Goal: Information Seeking & Learning: Find specific page/section

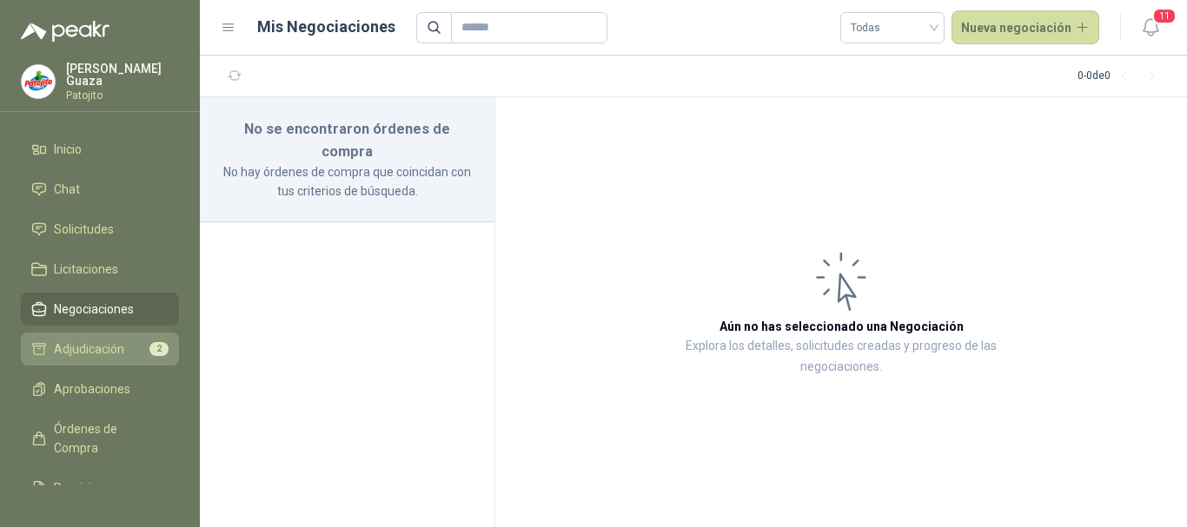
drag, startPoint x: 132, startPoint y: 338, endPoint x: 133, endPoint y: 304, distance: 33.9
click at [132, 339] on link "Adjudicación 2" at bounding box center [100, 349] width 158 height 33
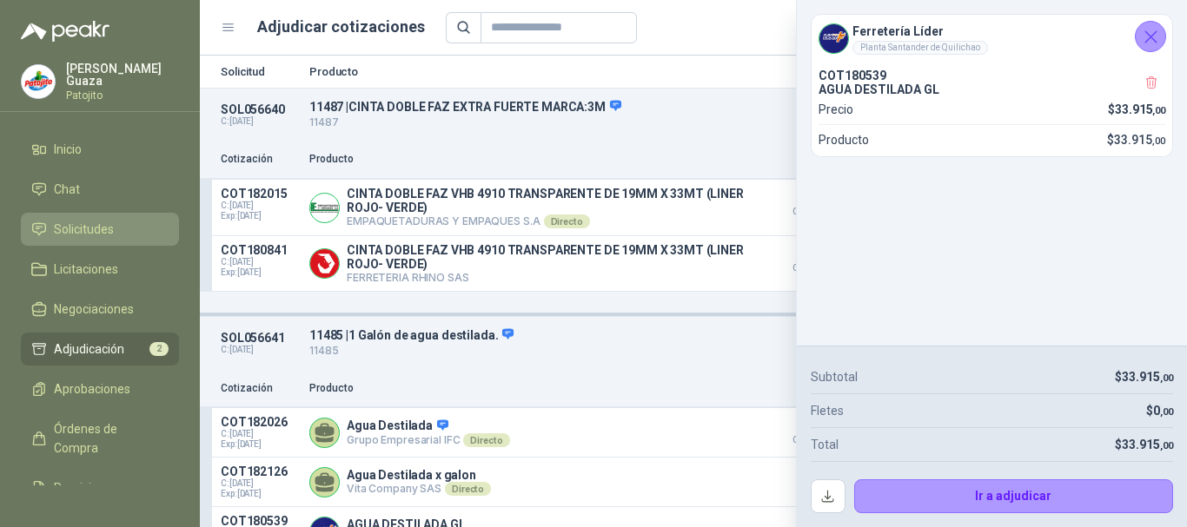
click at [129, 235] on li "Solicitudes" at bounding box center [99, 229] width 137 height 19
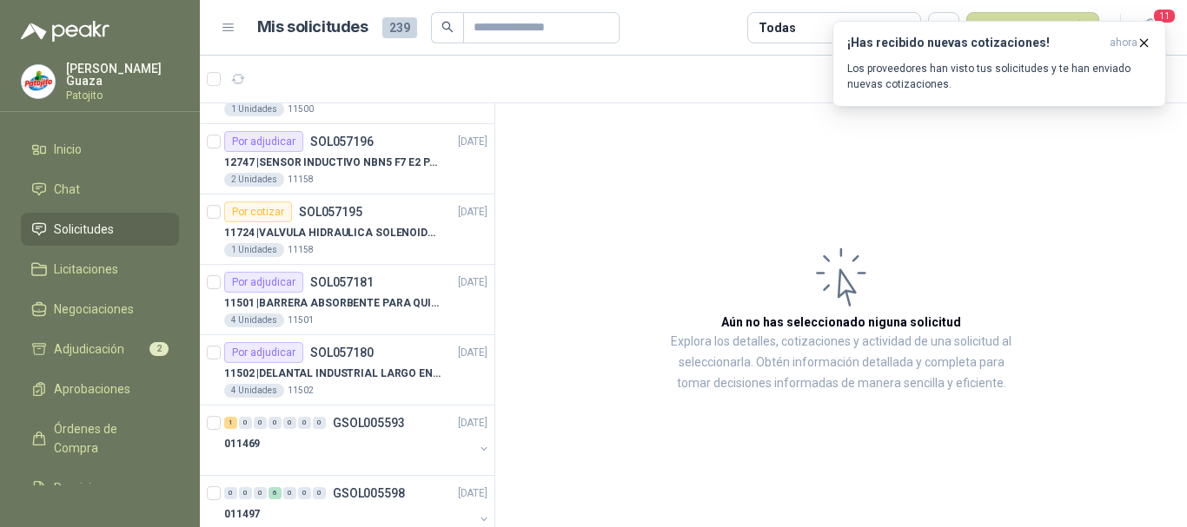
scroll to position [608, 0]
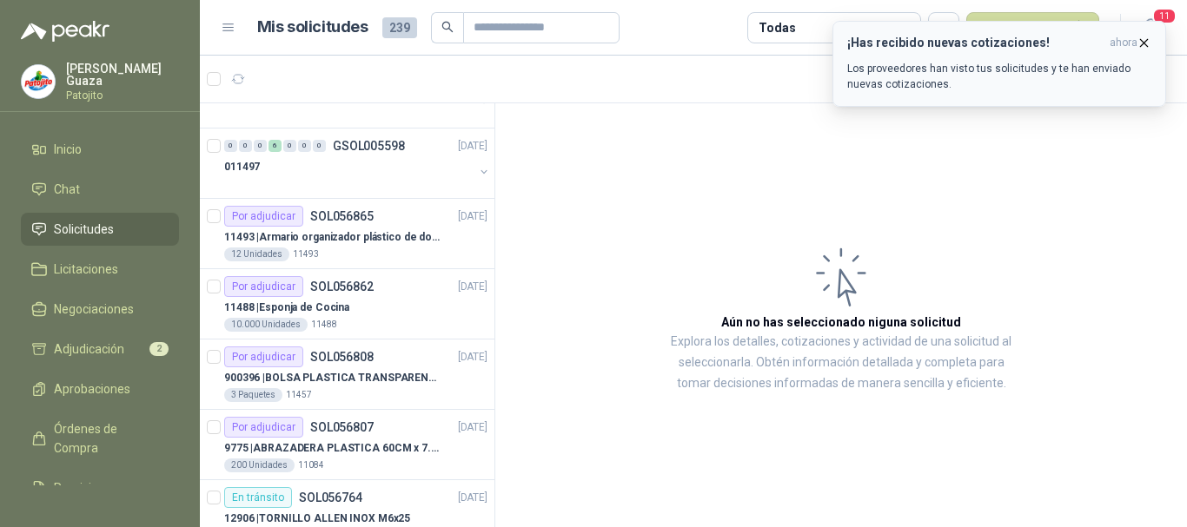
click at [1142, 43] on icon "button" at bounding box center [1143, 43] width 15 height 15
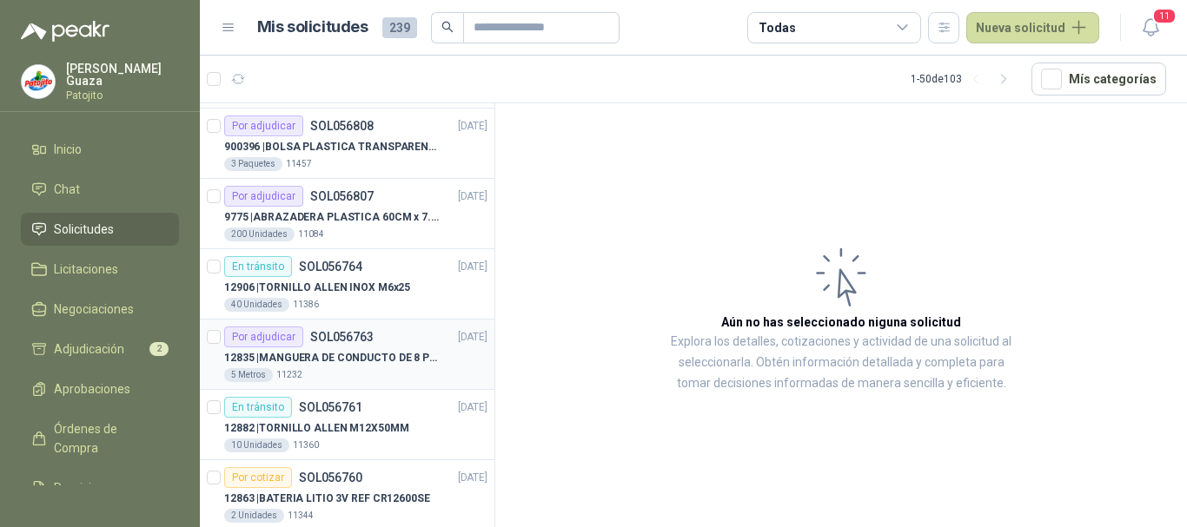
scroll to position [956, 0]
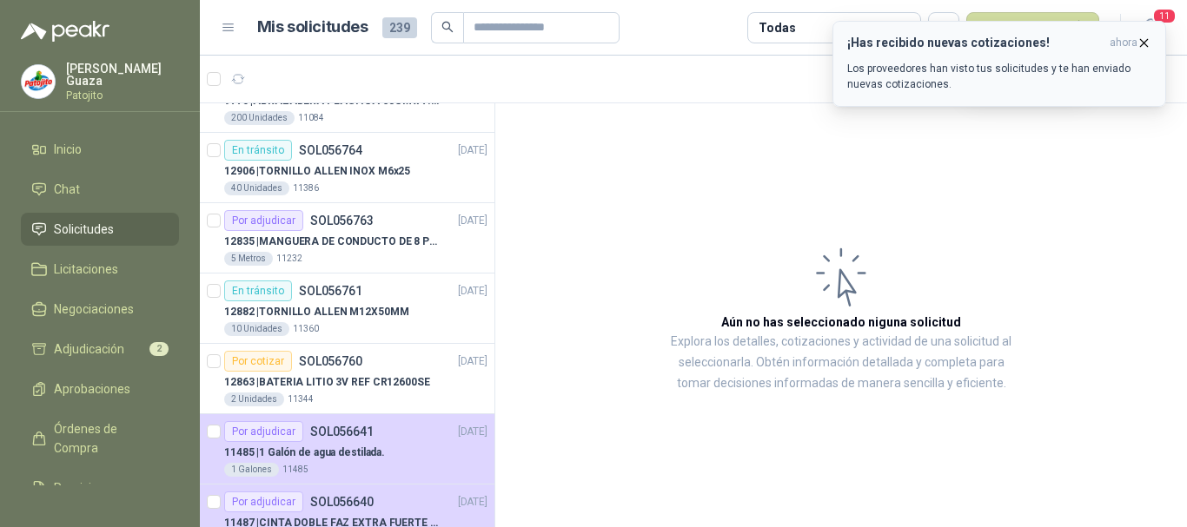
click at [1138, 48] on icon "button" at bounding box center [1143, 43] width 15 height 15
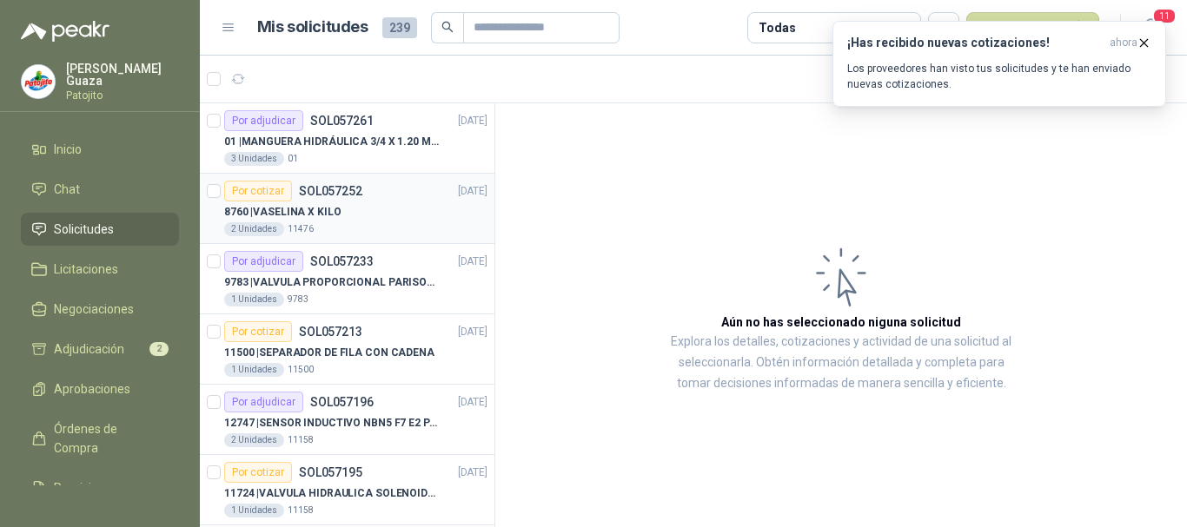
scroll to position [87, 0]
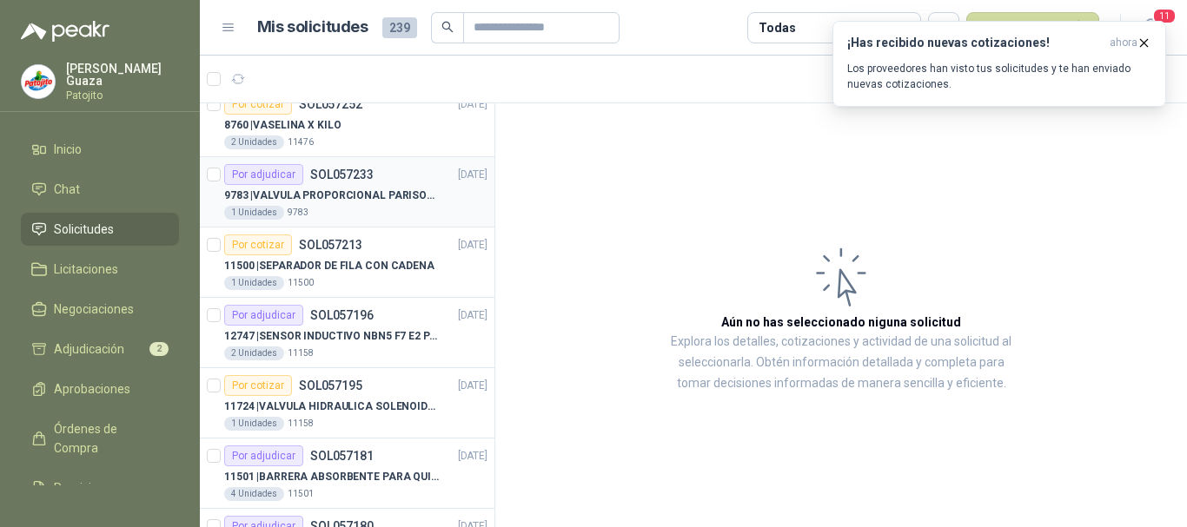
click at [374, 210] on div "1 Unidades 9783" at bounding box center [355, 213] width 263 height 14
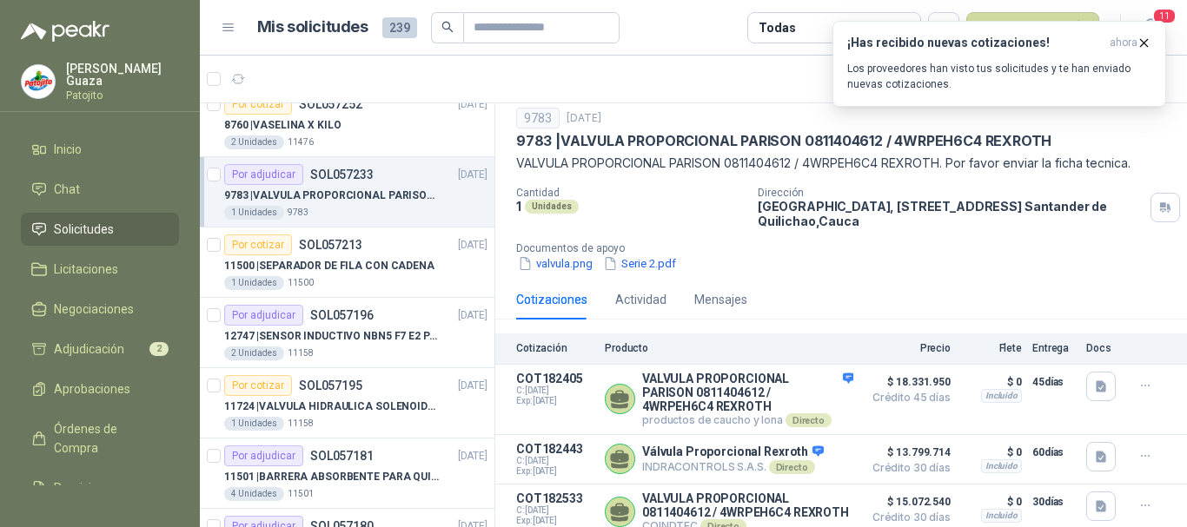
scroll to position [80, 0]
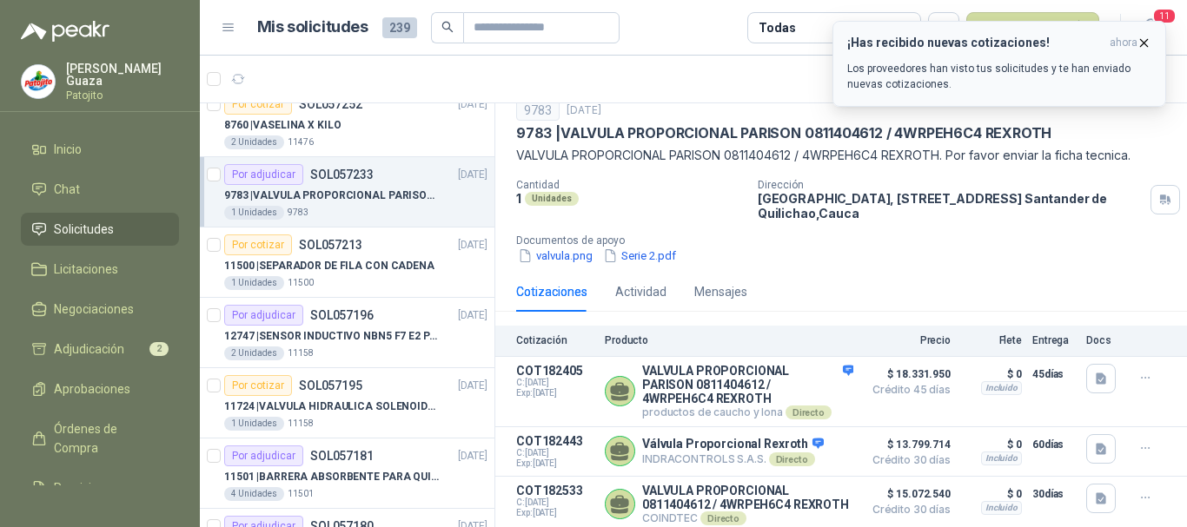
click at [1146, 47] on icon "button" at bounding box center [1143, 43] width 15 height 15
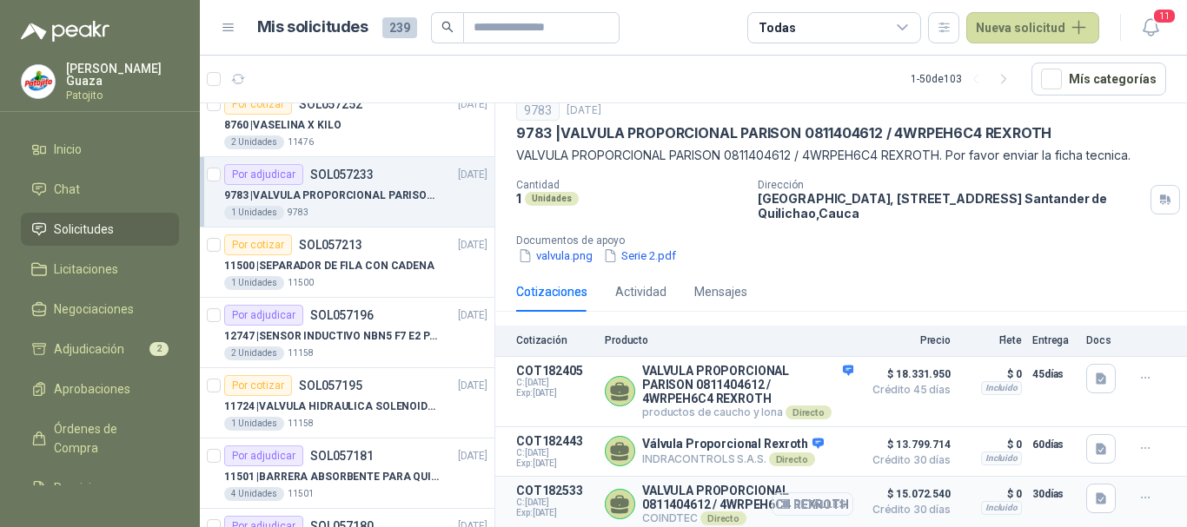
click at [812, 500] on button "Detalles" at bounding box center [812, 504] width 82 height 23
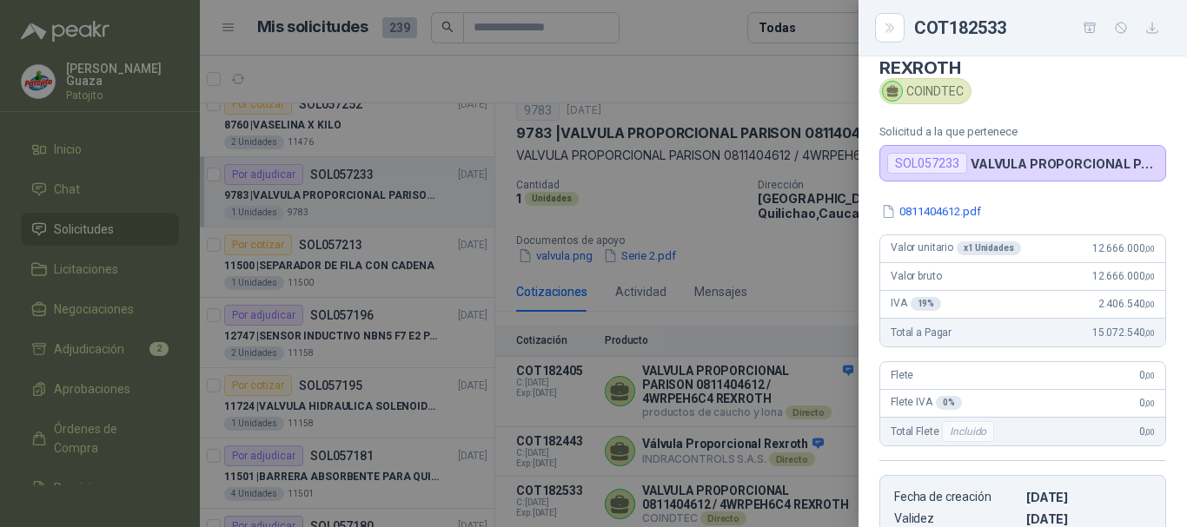
scroll to position [0, 0]
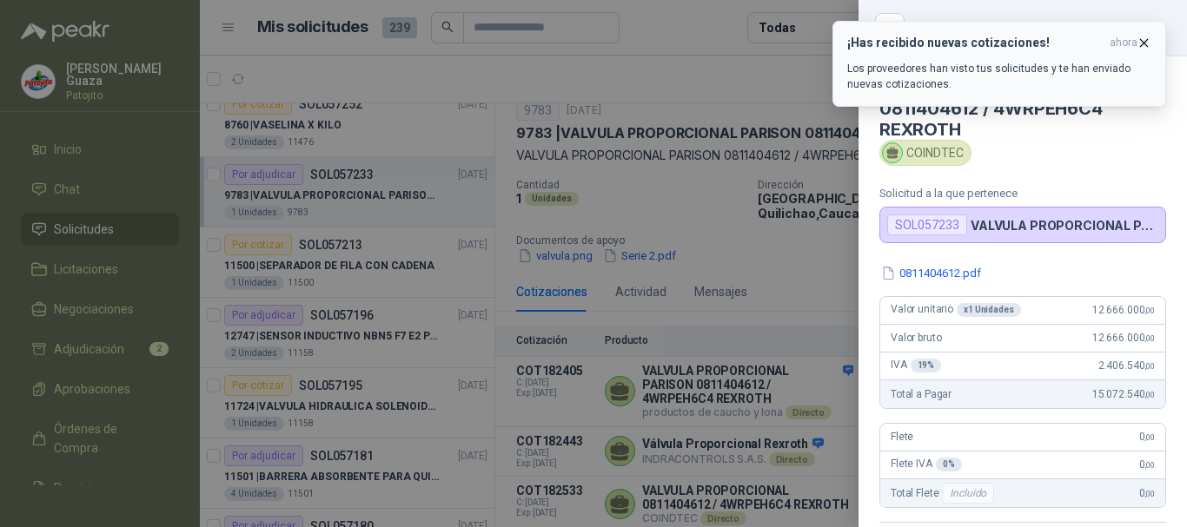
click at [1149, 33] on button "¡Has recibido nuevas cotizaciones! ahora Los proveedores han visto tus solicitu…" at bounding box center [999, 64] width 334 height 86
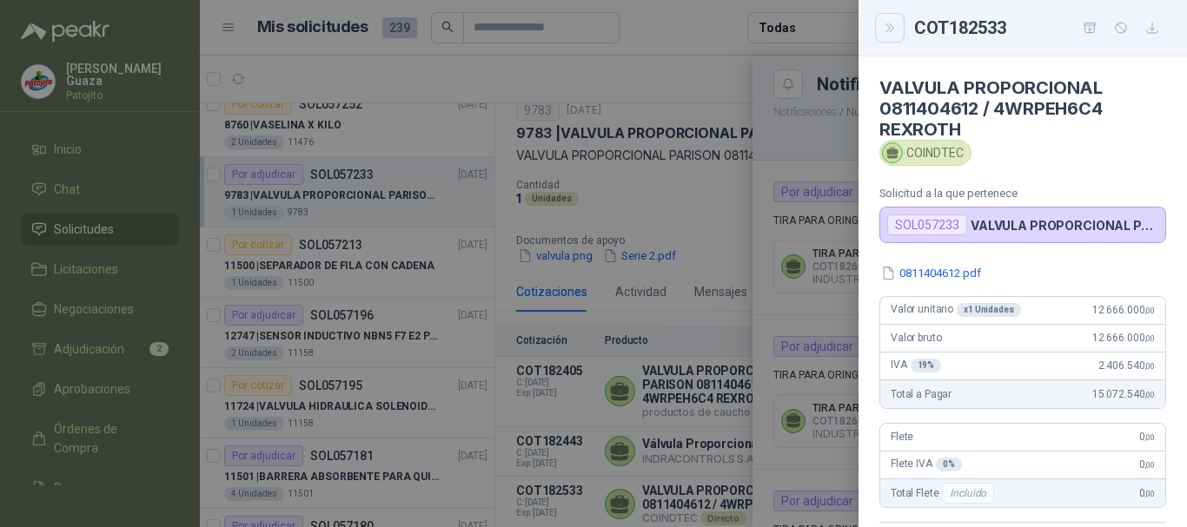
click at [879, 24] on button "Close" at bounding box center [890, 28] width 30 height 30
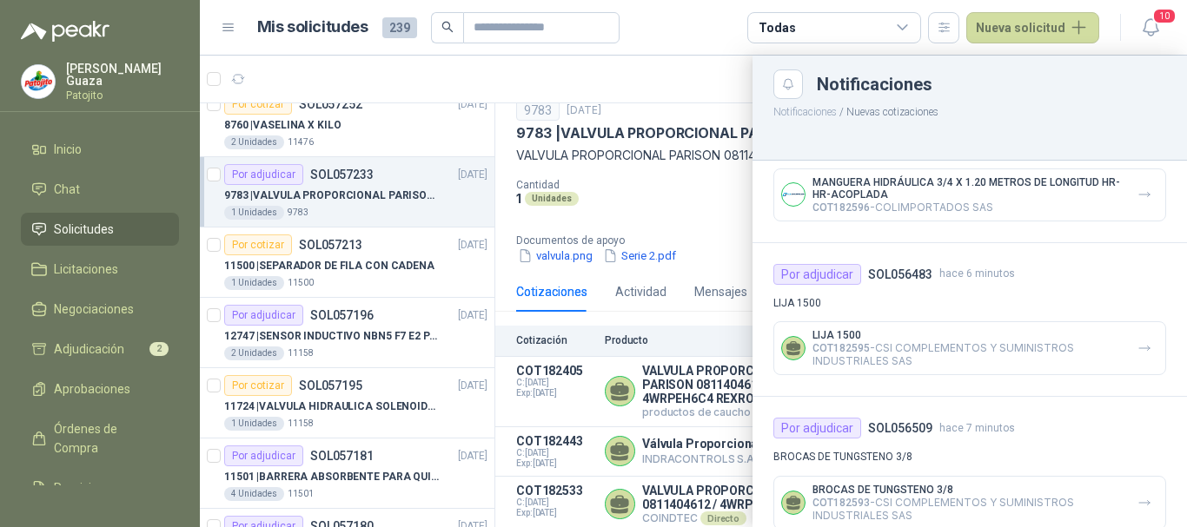
scroll to position [1240, 0]
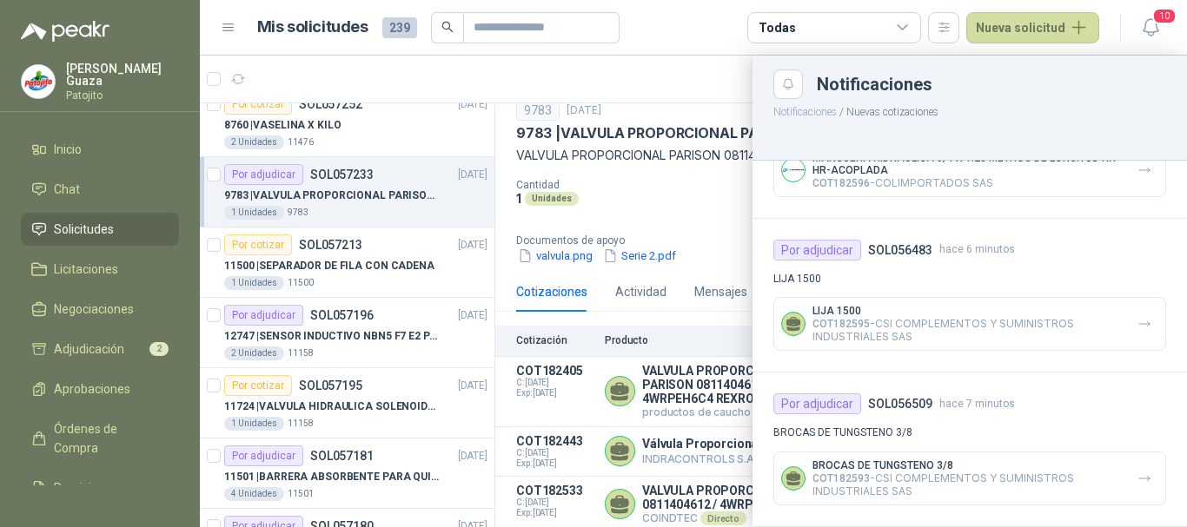
click at [737, 225] on div at bounding box center [693, 292] width 987 height 472
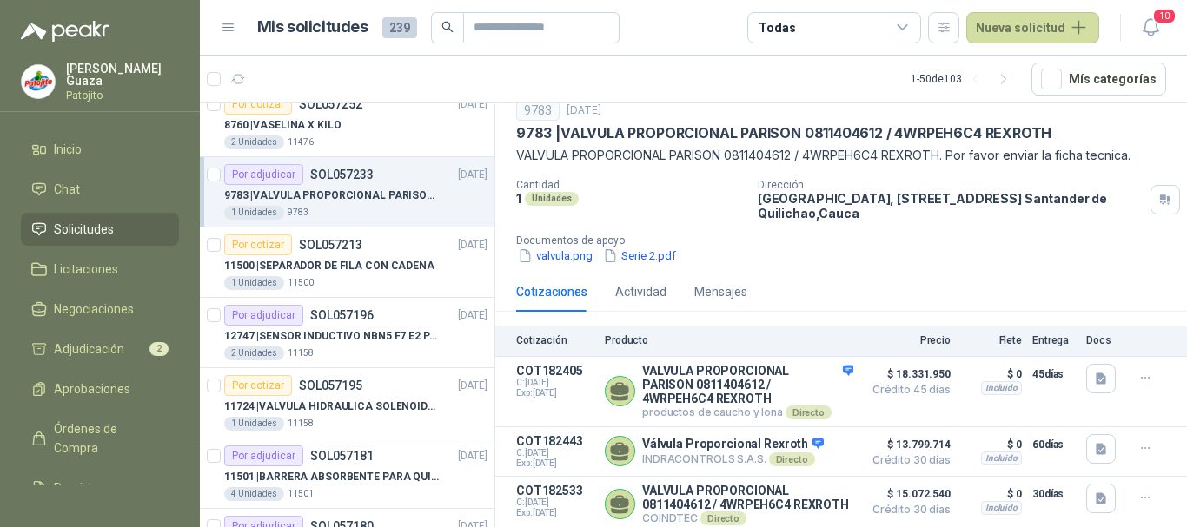
scroll to position [174, 0]
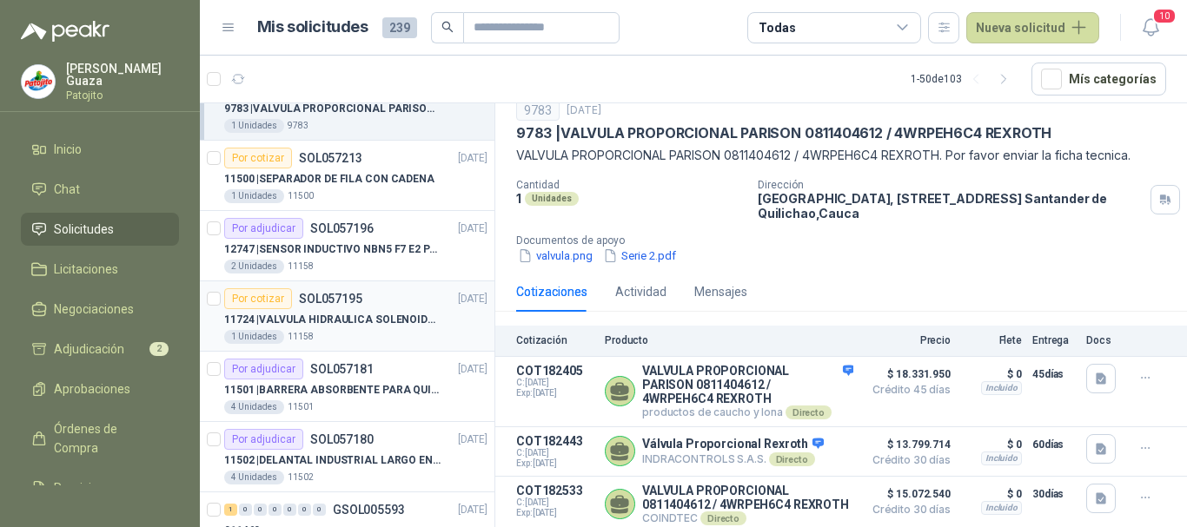
click at [407, 331] on div "1 Unidades 11158" at bounding box center [355, 337] width 263 height 14
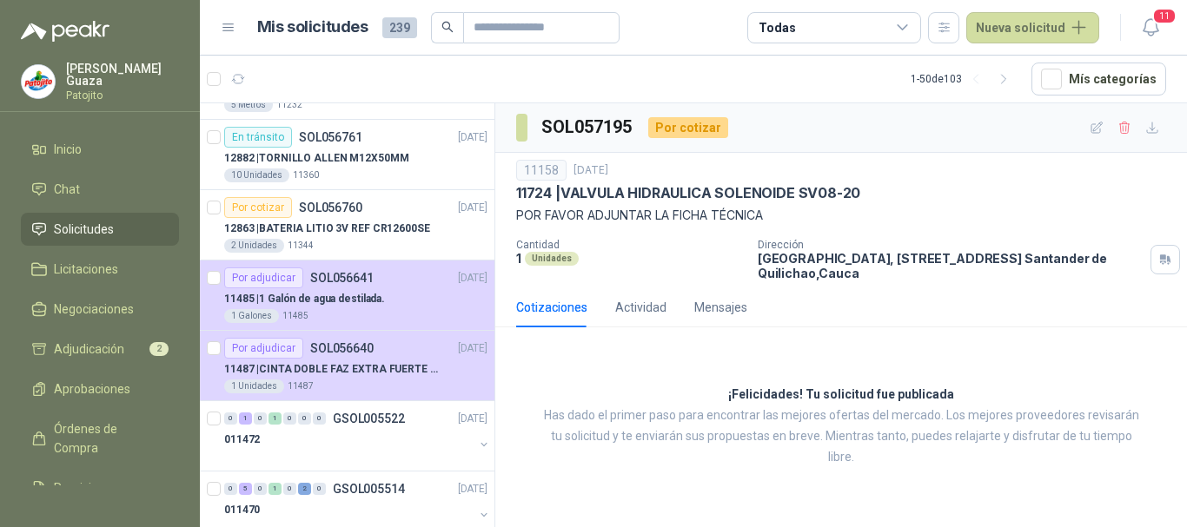
scroll to position [1129, 0]
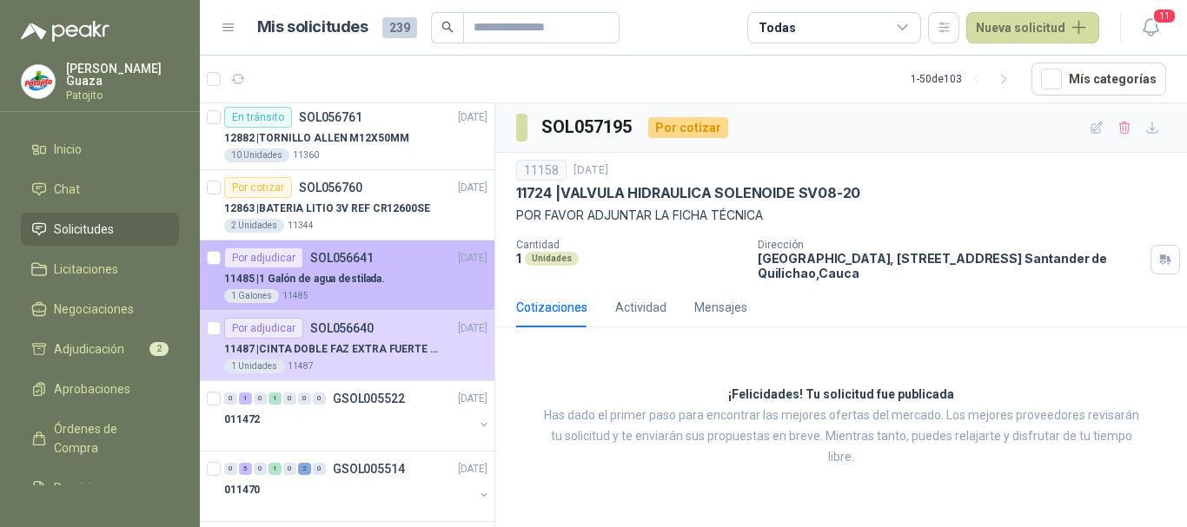
click at [408, 263] on div "Por adjudicar SOL056641 [DATE]" at bounding box center [355, 258] width 263 height 21
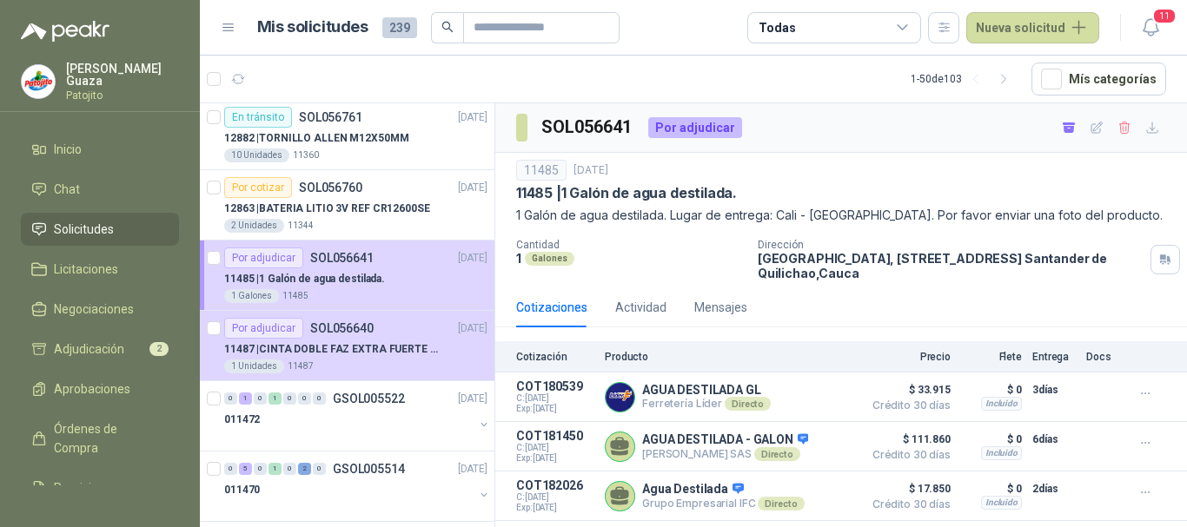
scroll to position [41, 0]
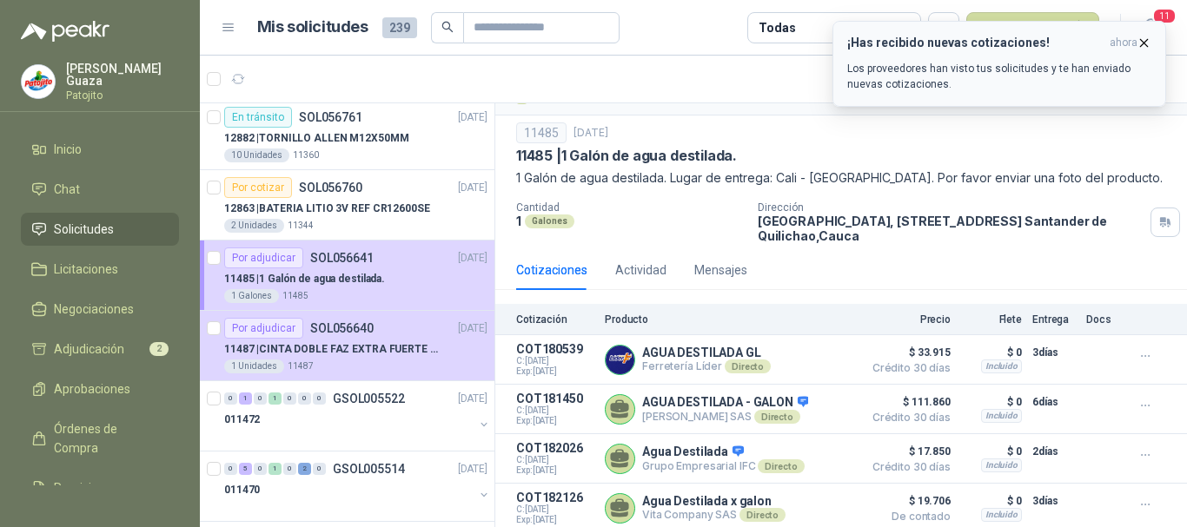
click at [1140, 43] on icon "button" at bounding box center [1143, 43] width 15 height 15
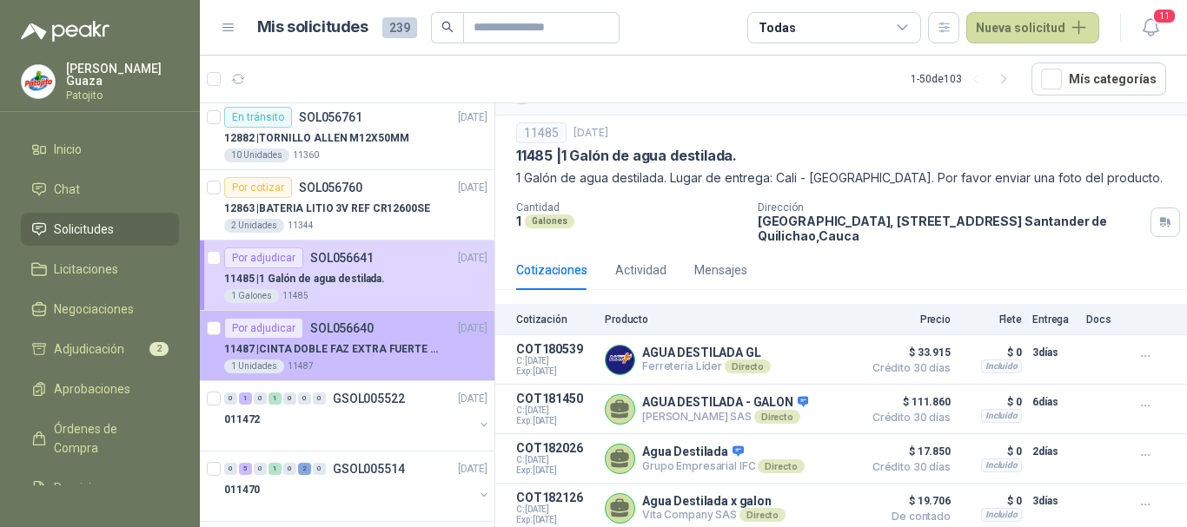
click at [356, 371] on div "1 Unidades 11487" at bounding box center [355, 367] width 263 height 14
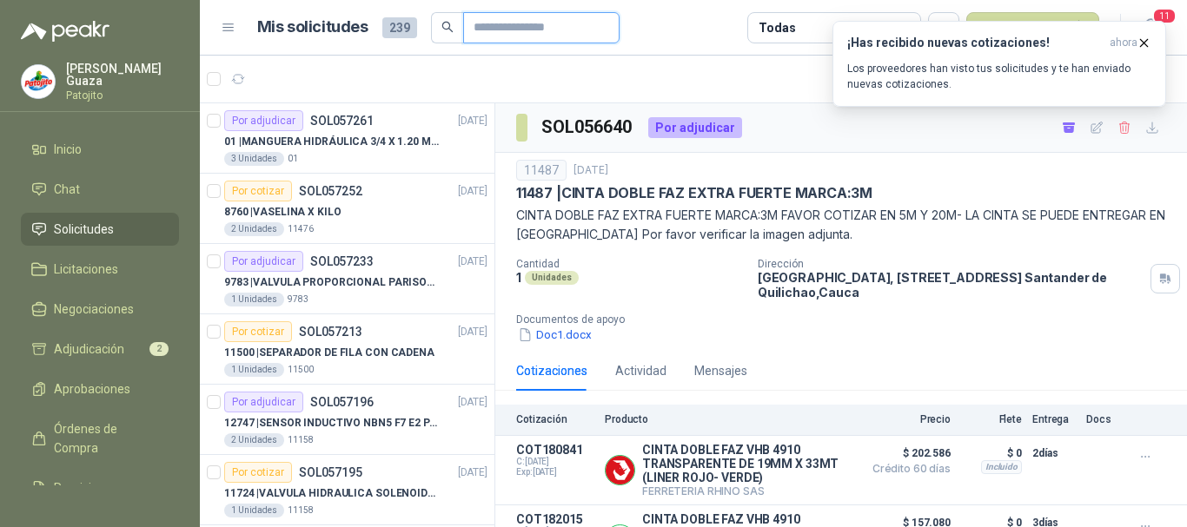
click at [529, 32] on input "text" at bounding box center [534, 28] width 122 height 30
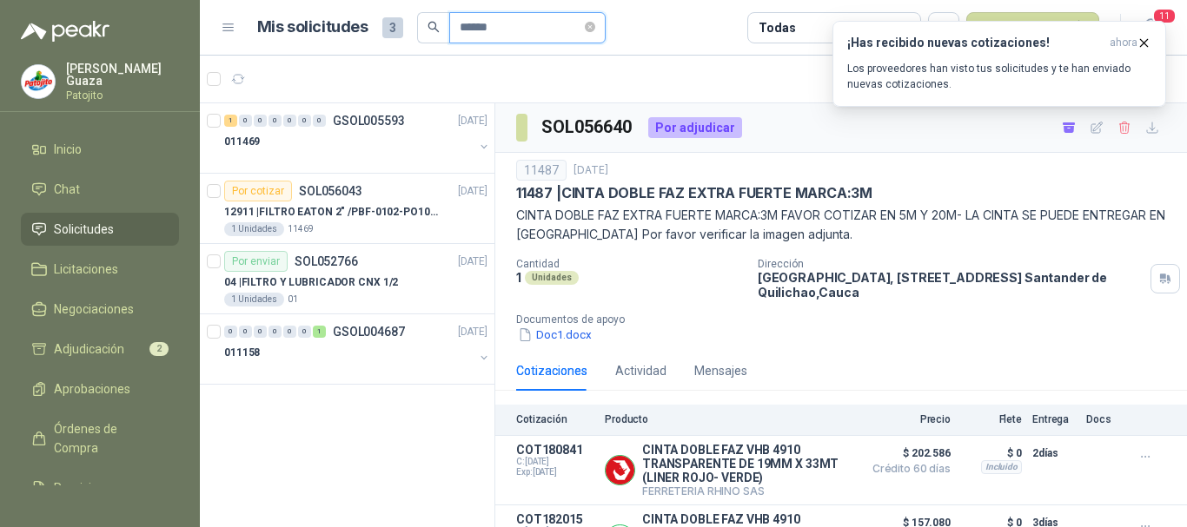
type input "******"
click at [295, 228] on p "11469" at bounding box center [301, 229] width 26 height 14
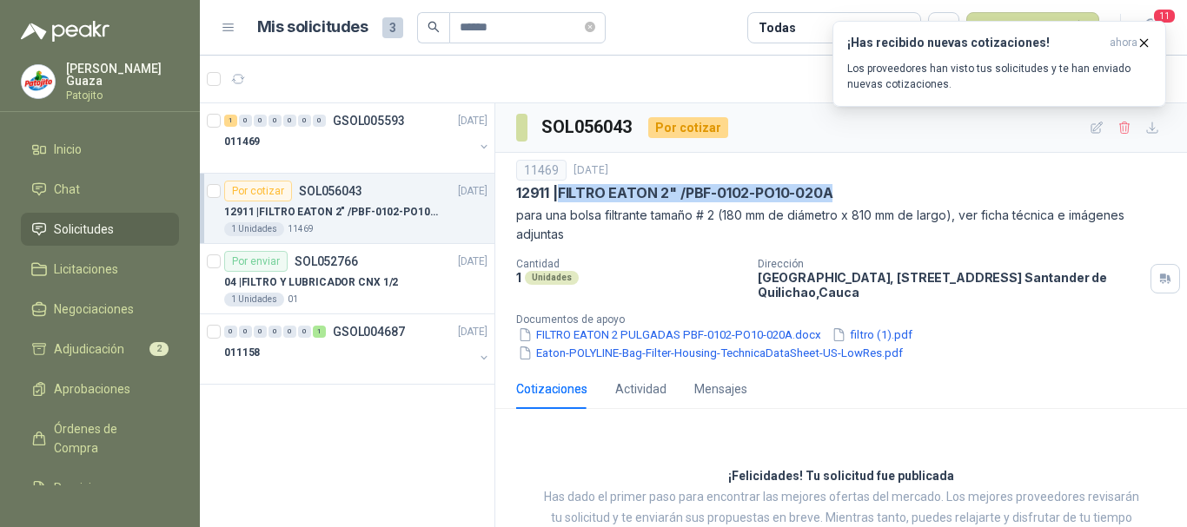
drag, startPoint x: 563, startPoint y: 191, endPoint x: 851, endPoint y: 193, distance: 287.6
click at [851, 193] on div "12911 | FILTRO EATON 2" /PBF-0102-PO10-020A" at bounding box center [841, 193] width 650 height 18
copy p "FILTRO EATON 2" /PBF-0102-PO10-020A"
click at [870, 182] on div "11469 [DATE] 12911 | FILTRO EATON 2" /PBF-0102-PO10-020A para una bolsa filtran…" at bounding box center [841, 202] width 650 height 84
drag, startPoint x: 564, startPoint y: 187, endPoint x: 837, endPoint y: 187, distance: 273.7
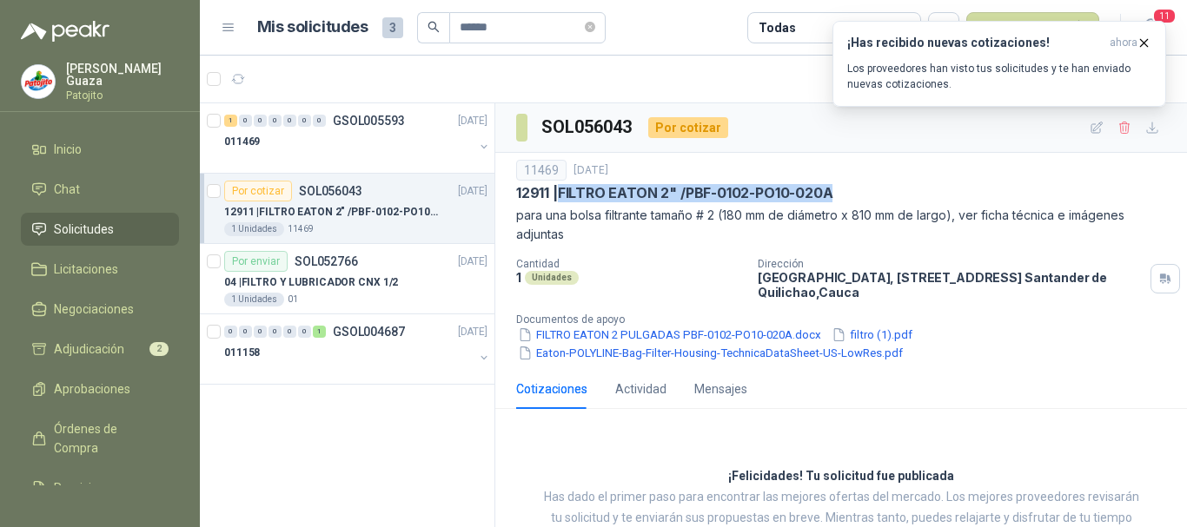
click at [837, 187] on div "12911 | FILTRO EATON 2" /PBF-0102-PO10-020A" at bounding box center [841, 193] width 650 height 18
copy p "FILTRO EATON 2" /PBF-0102-PO10-020A"
click at [692, 280] on div "1 Unidades" at bounding box center [630, 277] width 228 height 15
drag, startPoint x: 563, startPoint y: 192, endPoint x: 853, endPoint y: 192, distance: 290.2
click at [853, 192] on div "12911 | FILTRO EATON 2" /PBF-0102-PO10-020A" at bounding box center [841, 193] width 650 height 18
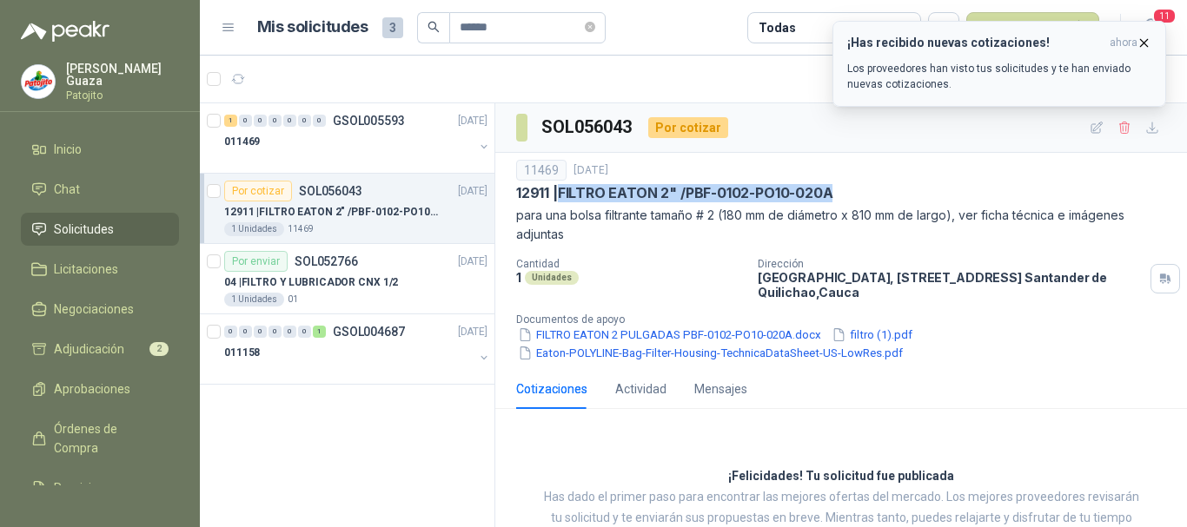
copy p "FILTRO EATON 2" /PBF-0102-PO10-020A"
click at [122, 219] on link "Solicitudes" at bounding box center [100, 229] width 158 height 33
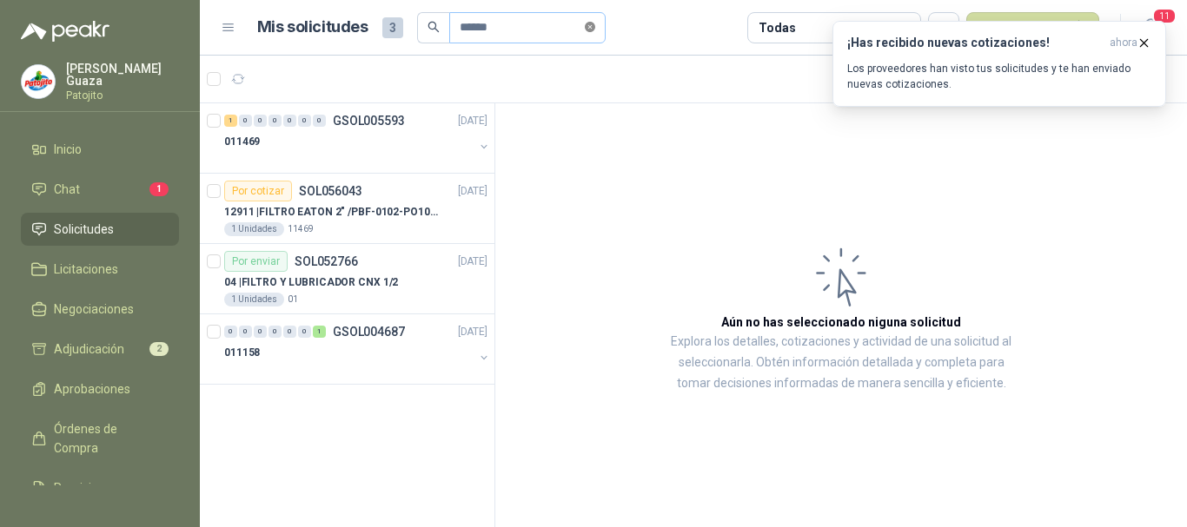
click at [595, 30] on icon "close-circle" at bounding box center [590, 27] width 10 height 10
click at [552, 30] on input "text" at bounding box center [521, 28] width 122 height 30
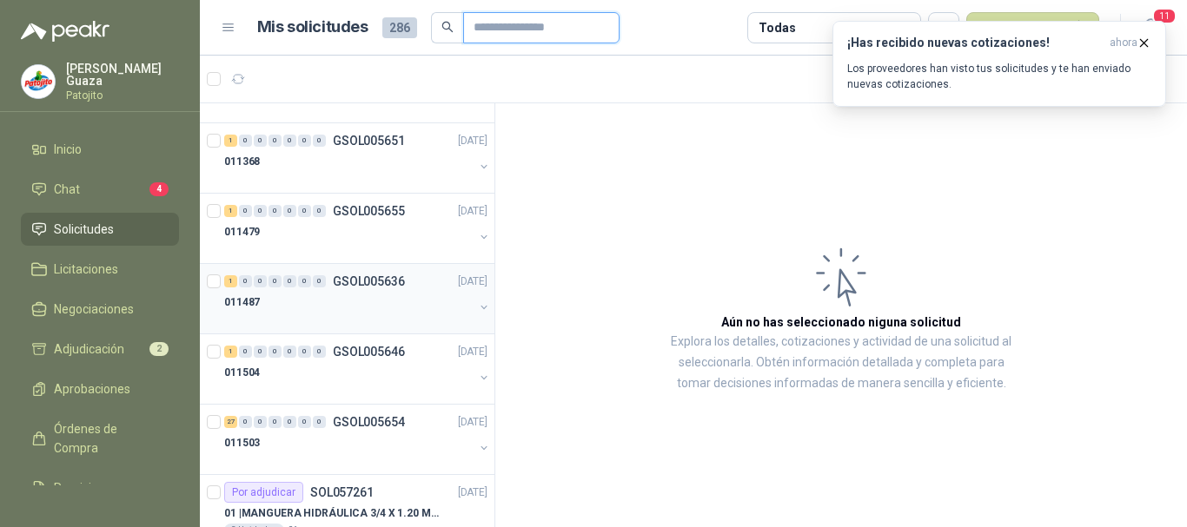
scroll to position [1129, 0]
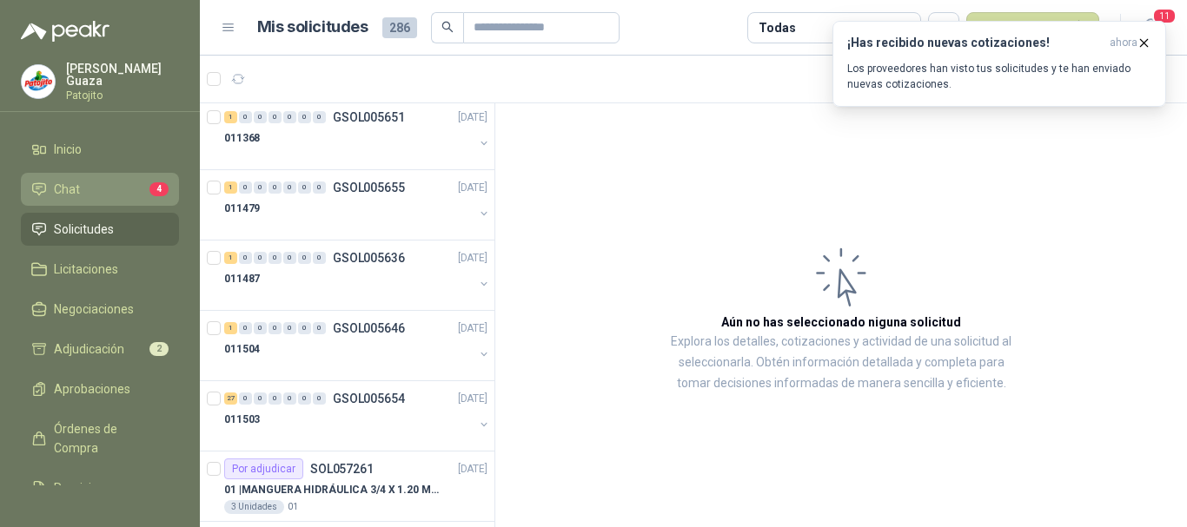
click at [89, 195] on li "Chat 4" at bounding box center [99, 189] width 137 height 19
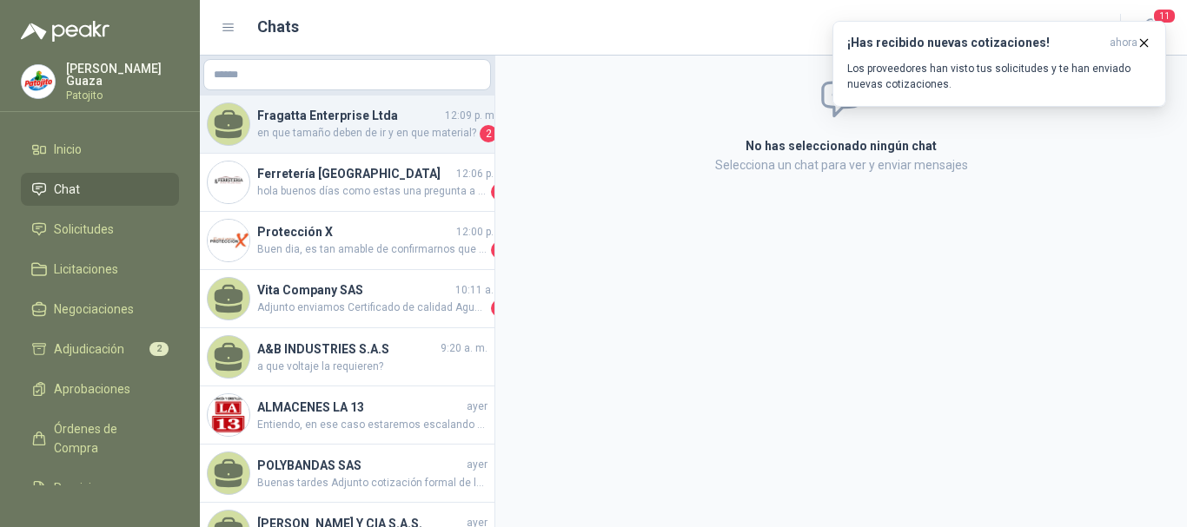
click at [359, 138] on span "en que tamaño deben de ir y en que material?" at bounding box center [366, 133] width 219 height 17
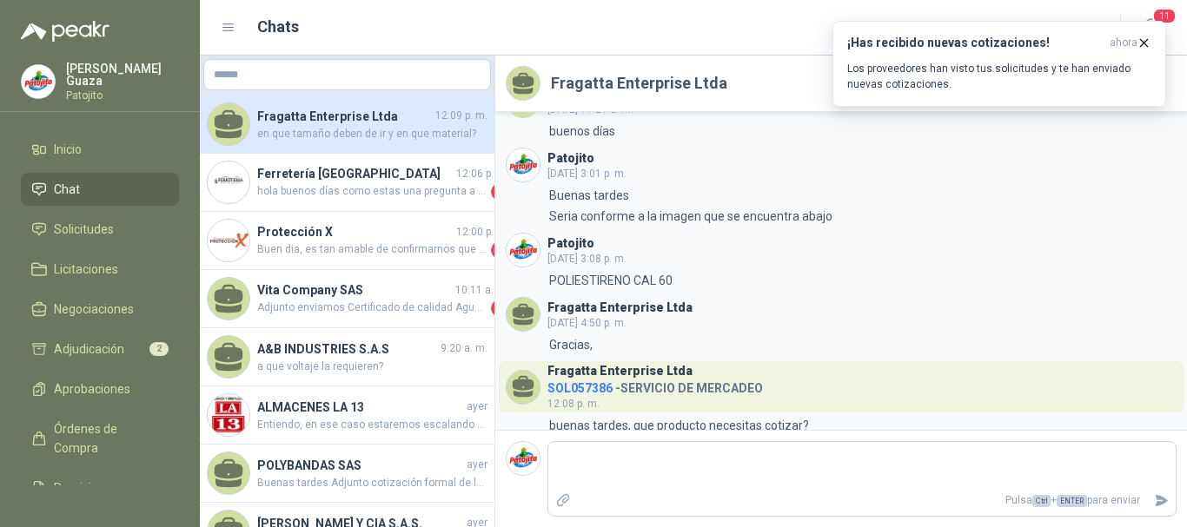
scroll to position [404, 0]
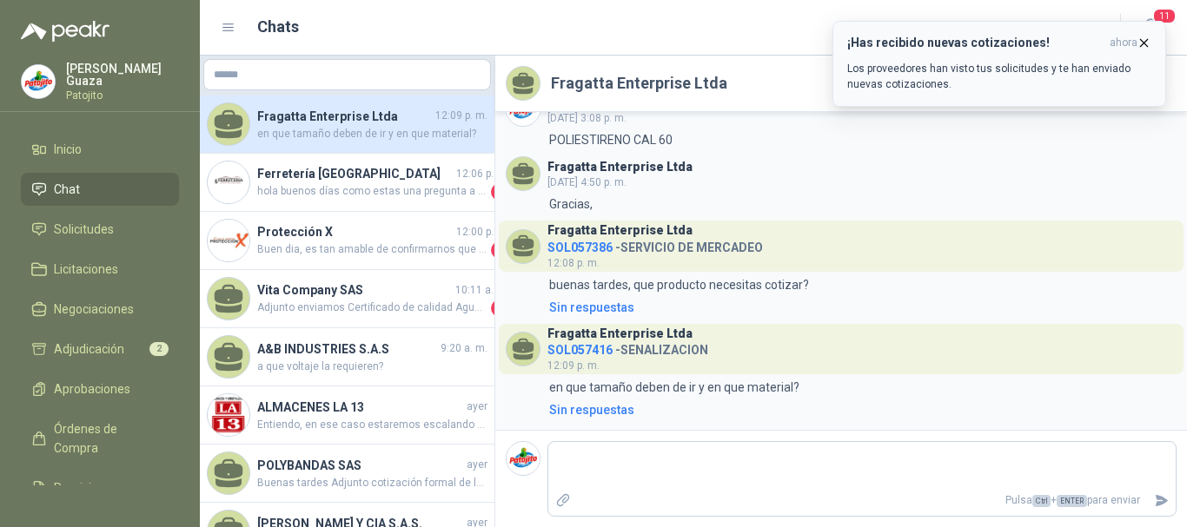
click at [1142, 41] on icon "button" at bounding box center [1144, 42] width 7 height 7
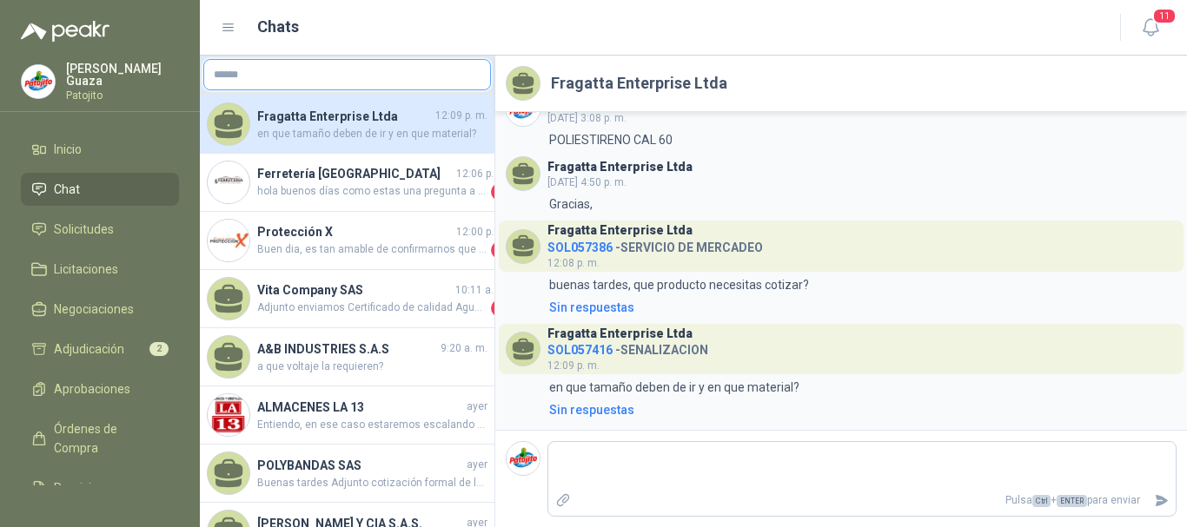
click at [280, 78] on input "text" at bounding box center [347, 75] width 286 height 30
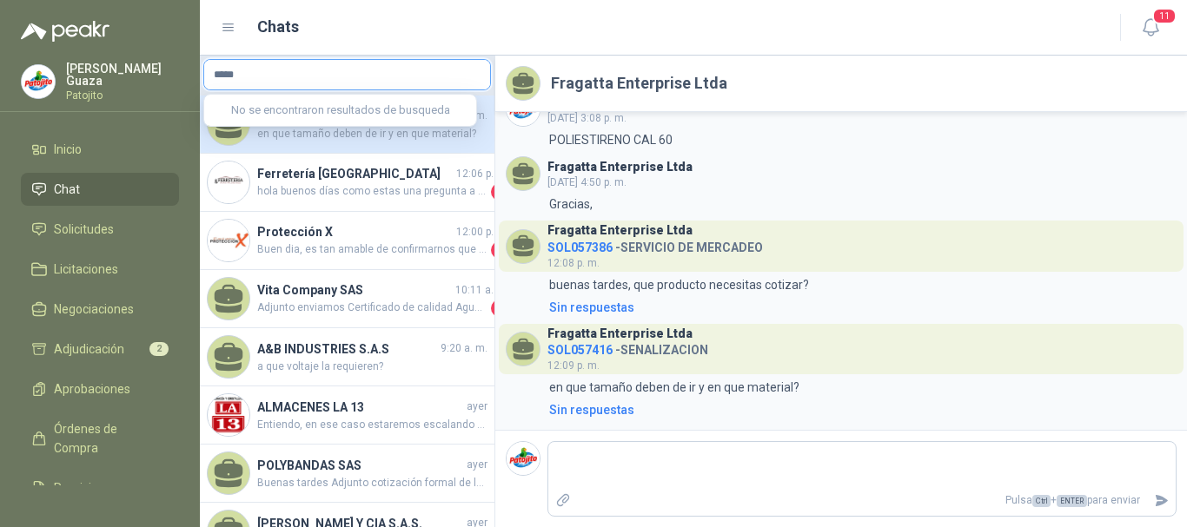
type input "*****"
click at [295, 74] on input "*****" at bounding box center [347, 75] width 286 height 30
click at [110, 218] on link "Solicitudes" at bounding box center [100, 229] width 158 height 33
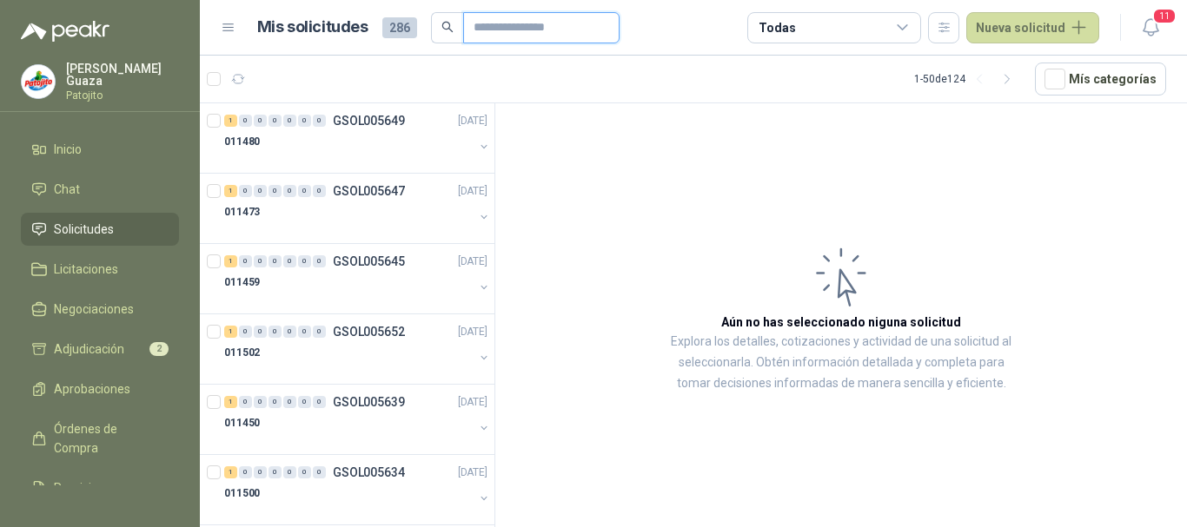
click at [513, 25] on input "text" at bounding box center [534, 28] width 122 height 30
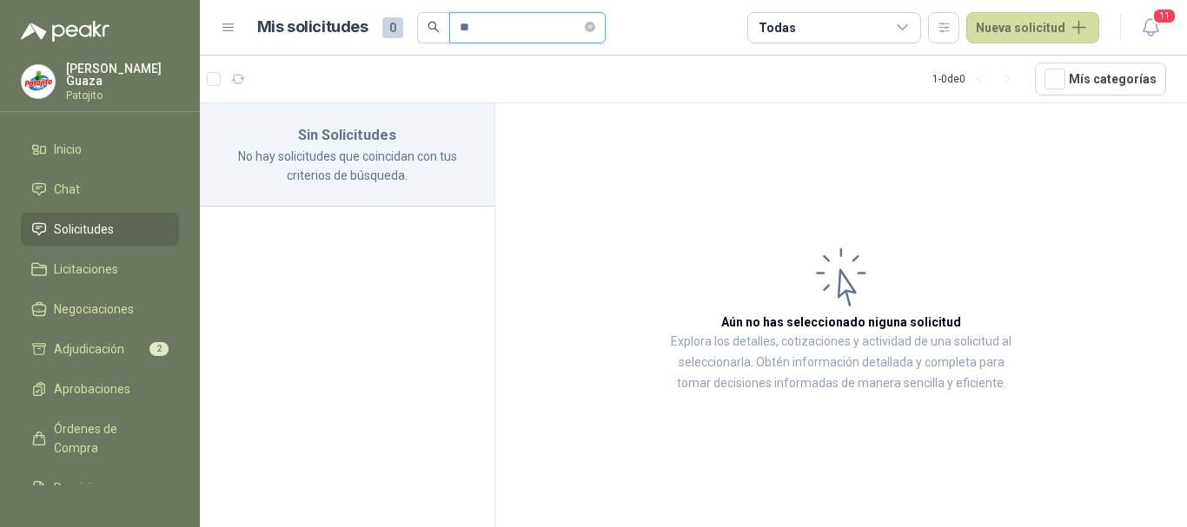
type input "*"
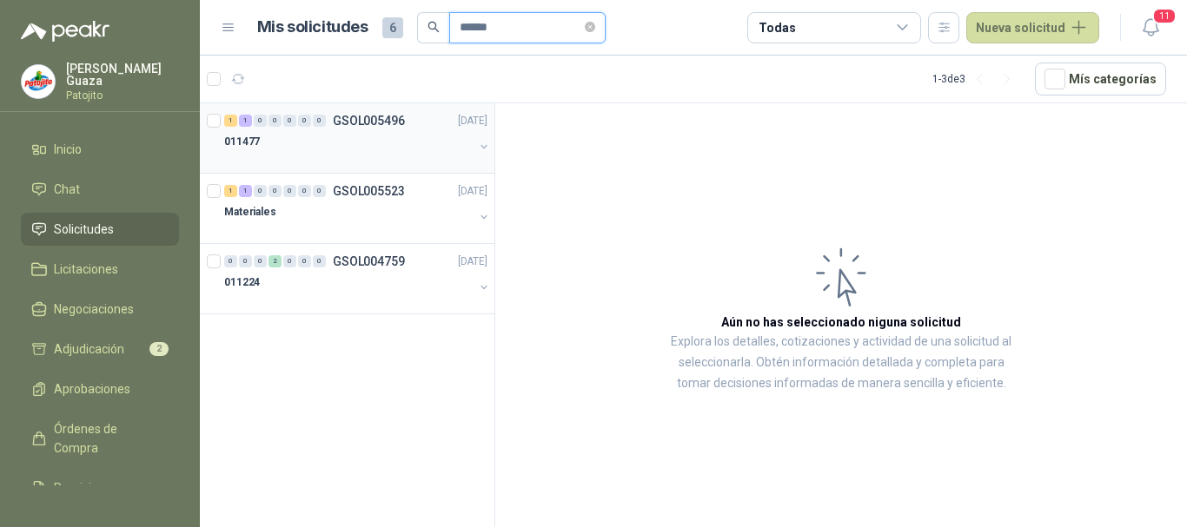
type input "******"
click at [381, 146] on div "011477" at bounding box center [348, 141] width 249 height 21
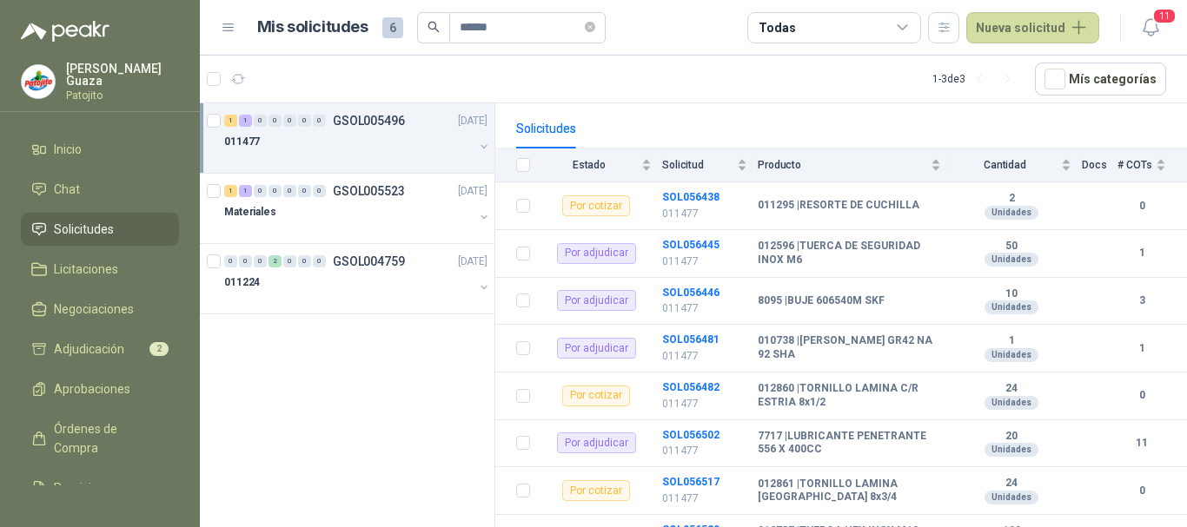
scroll to position [174, 0]
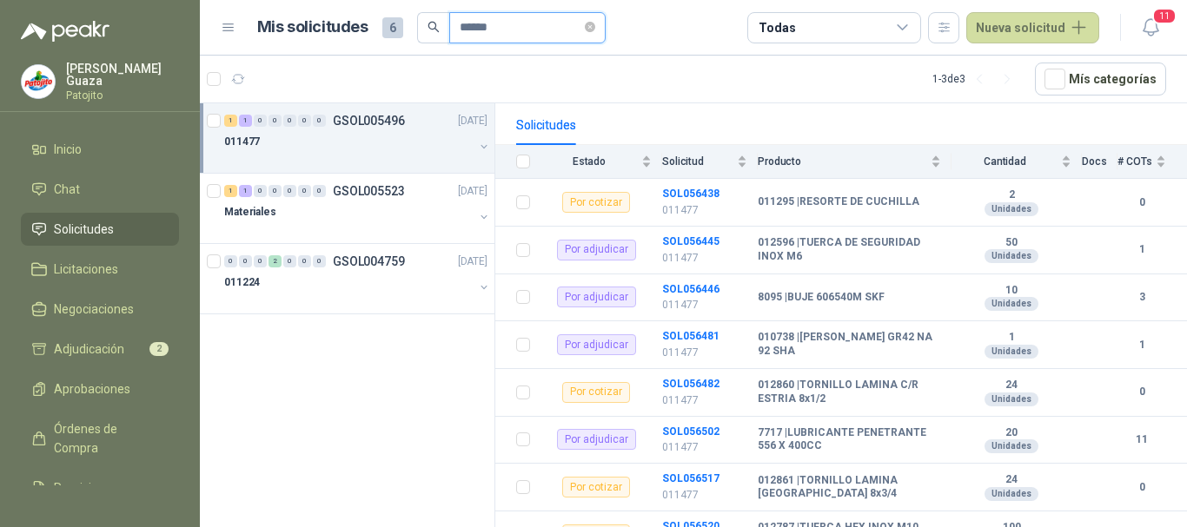
click at [533, 30] on input "******" at bounding box center [521, 28] width 122 height 30
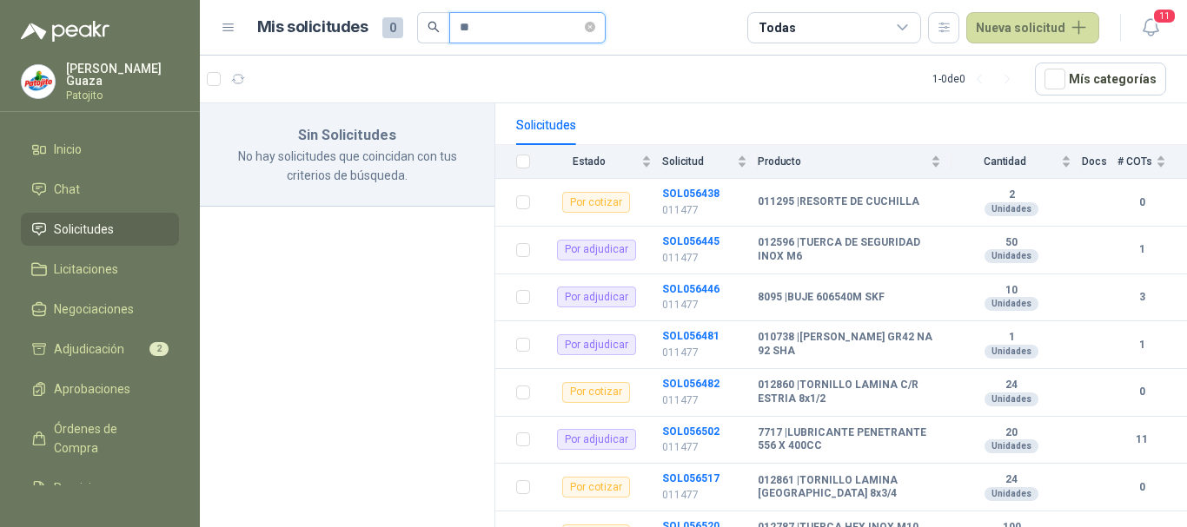
type input "*"
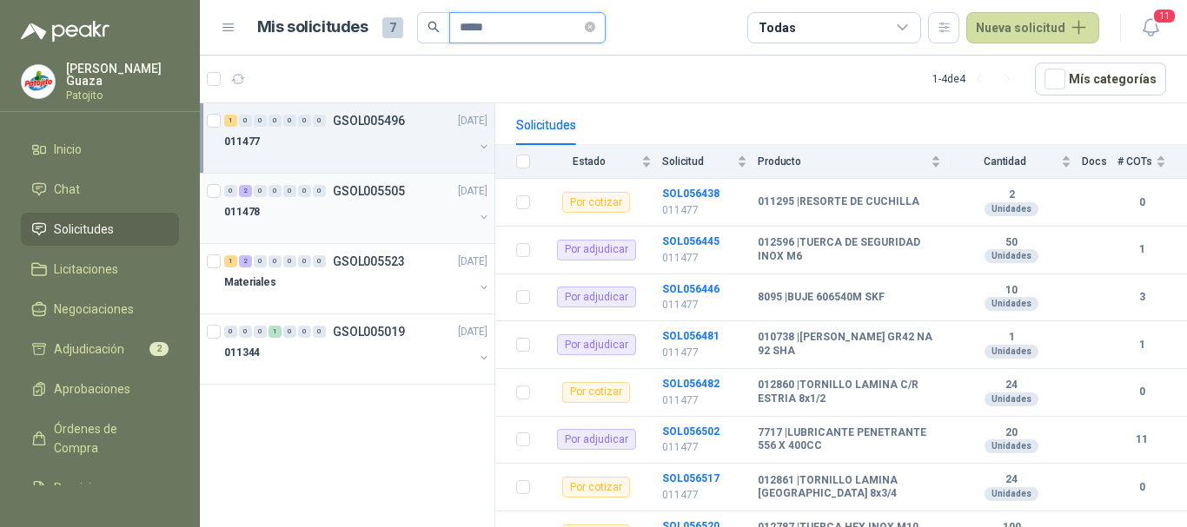
type input "*****"
click at [406, 236] on div "0 2 0 0 0 0 0 GSOL005505 [DATE] 011478" at bounding box center [347, 209] width 295 height 70
click at [372, 215] on div "011478" at bounding box center [348, 212] width 249 height 21
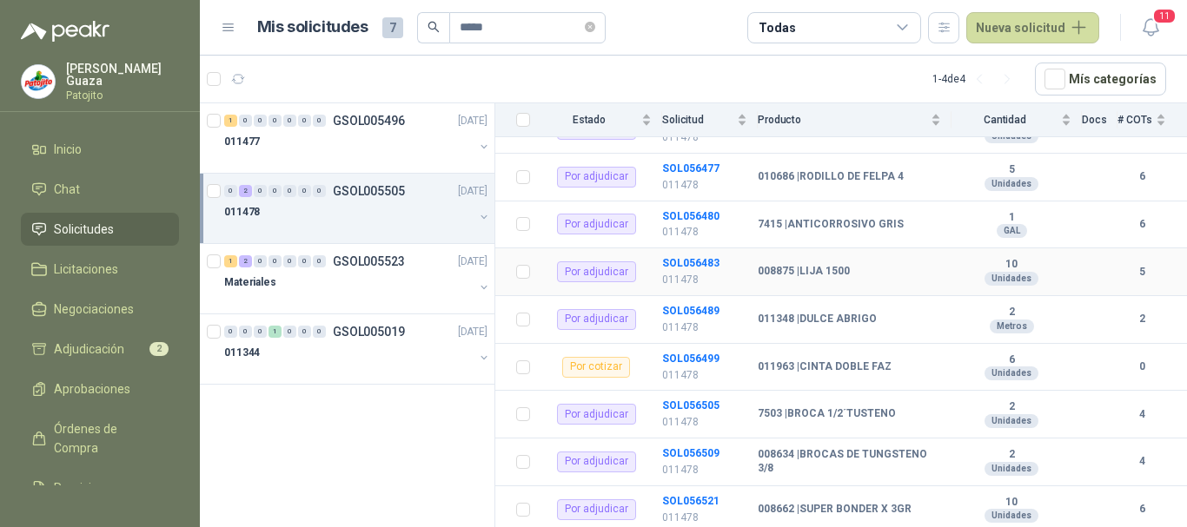
scroll to position [420, 0]
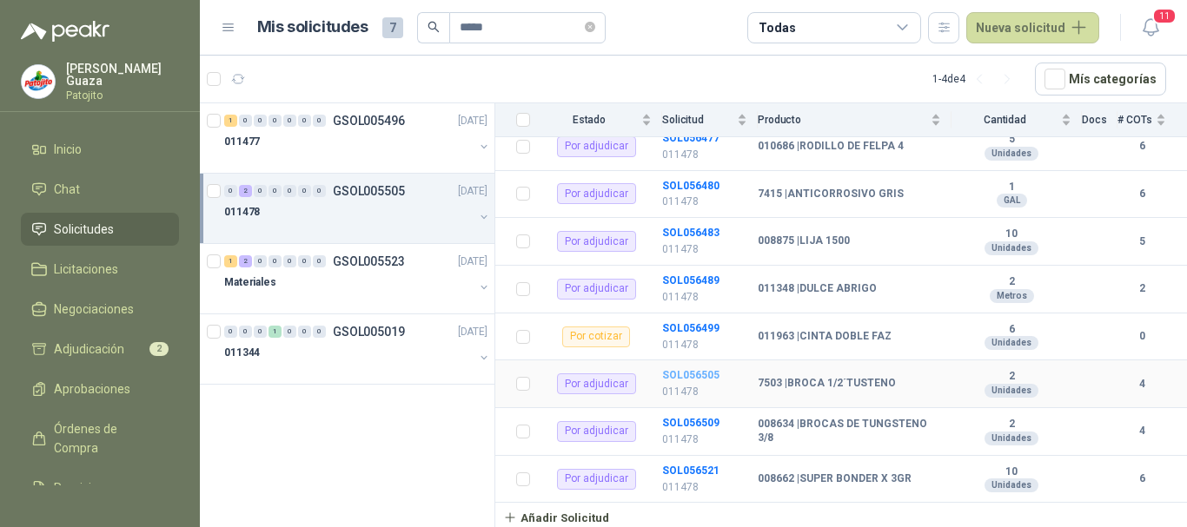
click at [680, 371] on b "SOL056505" at bounding box center [690, 375] width 57 height 12
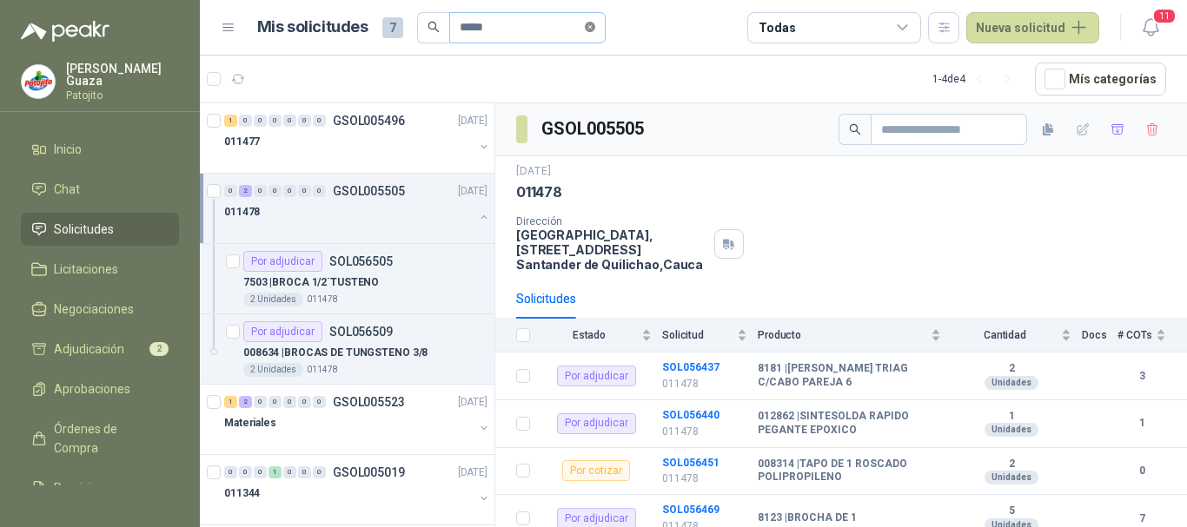
click at [595, 28] on icon "close-circle" at bounding box center [590, 27] width 10 height 10
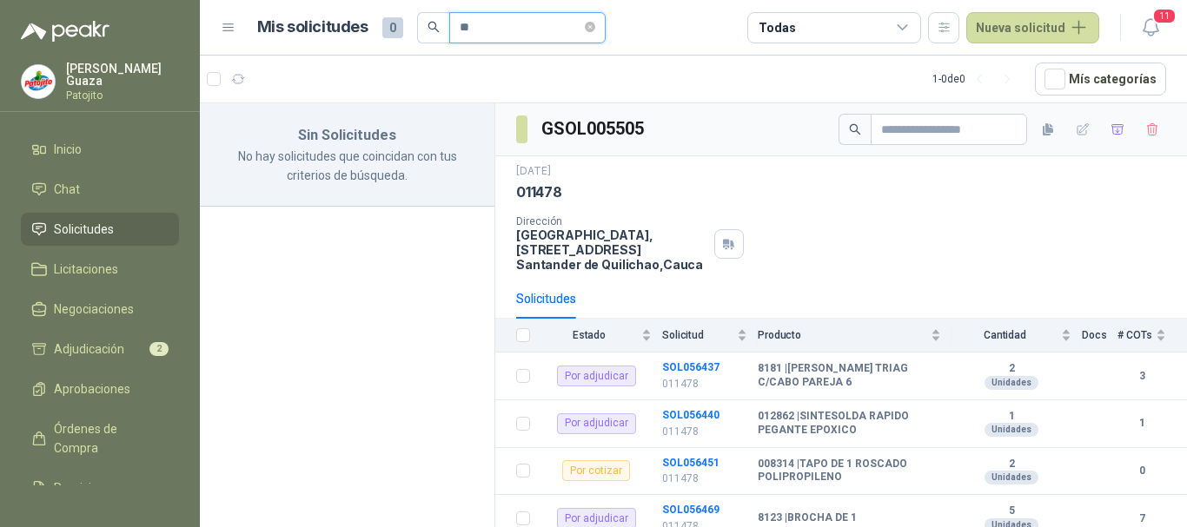
type input "*"
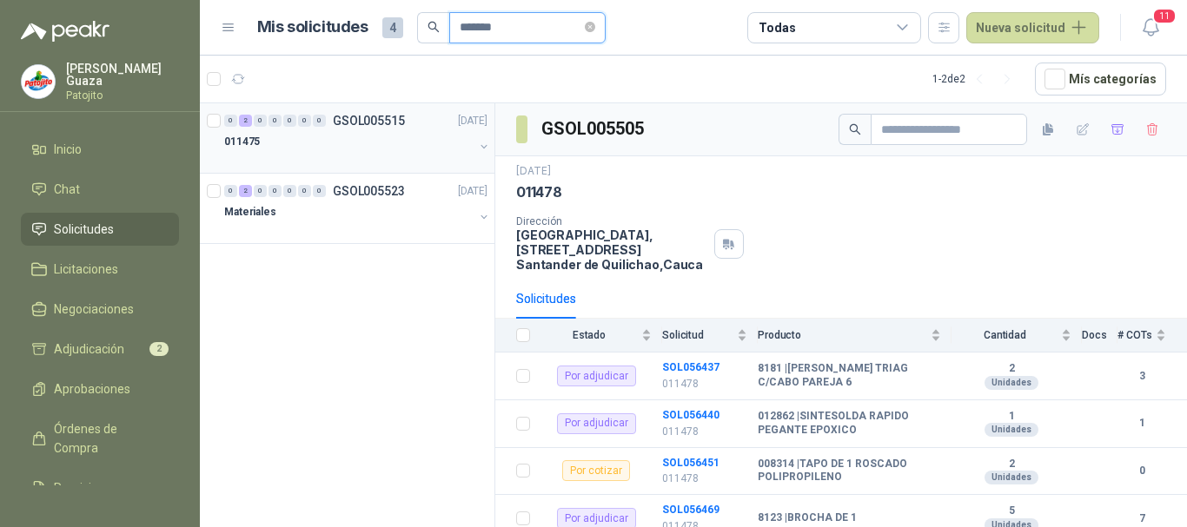
type input "*******"
click at [426, 120] on div "0 2 0 0 0 0 0 GSOL005515 [DATE]" at bounding box center [357, 120] width 267 height 21
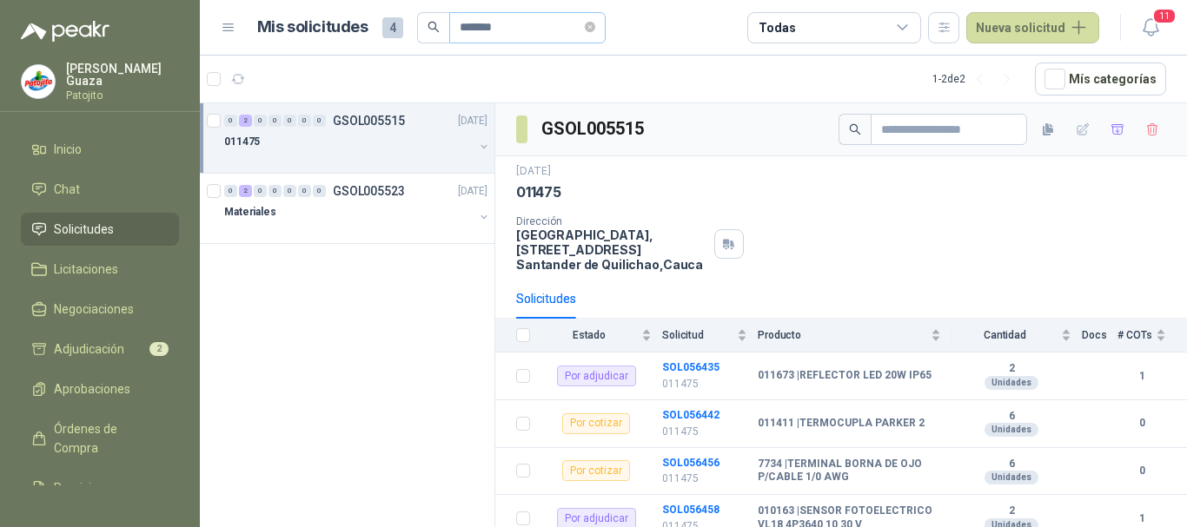
click at [606, 23] on span "*******" at bounding box center [527, 27] width 156 height 31
click at [592, 27] on span "*******" at bounding box center [527, 27] width 156 height 31
click at [595, 27] on icon "close-circle" at bounding box center [590, 27] width 10 height 10
click at [546, 37] on input "text" at bounding box center [521, 28] width 122 height 30
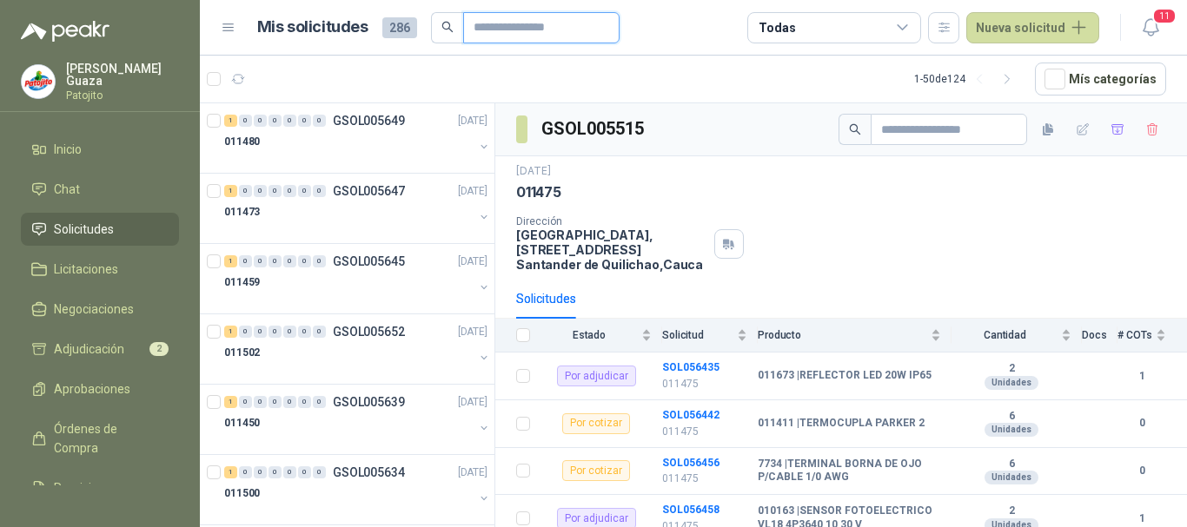
type input "*****"
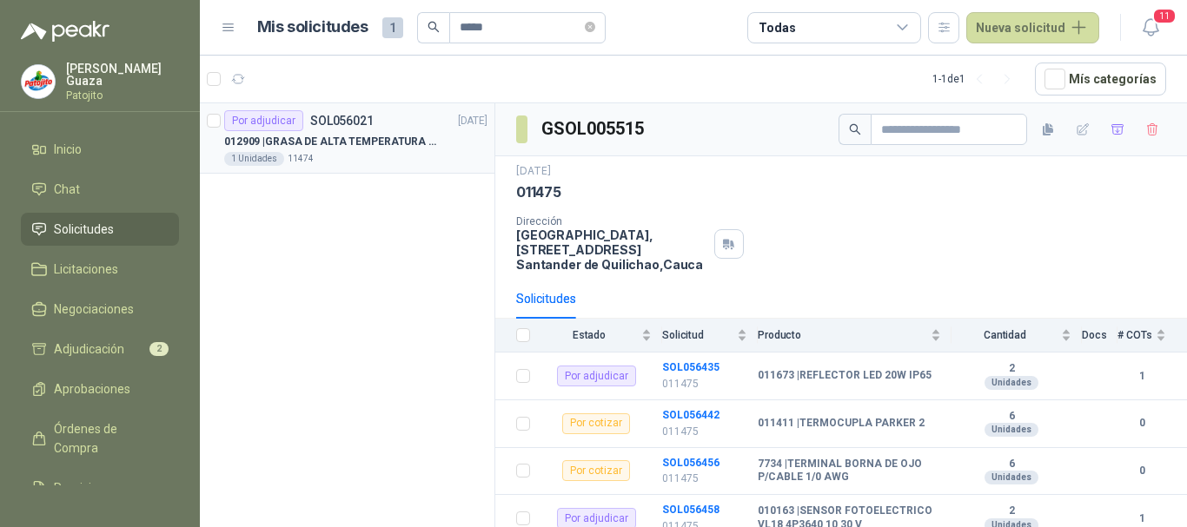
click at [367, 134] on p "012909 | GRASA DE ALTA TEMPERATURA OKS 4210 X 5 KG" at bounding box center [332, 142] width 216 height 17
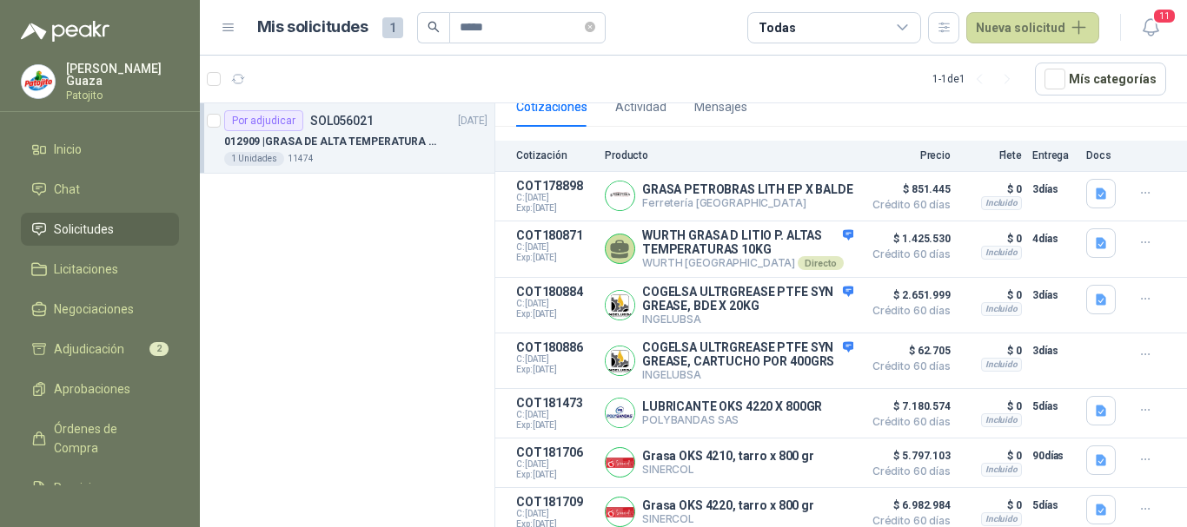
scroll to position [257, 0]
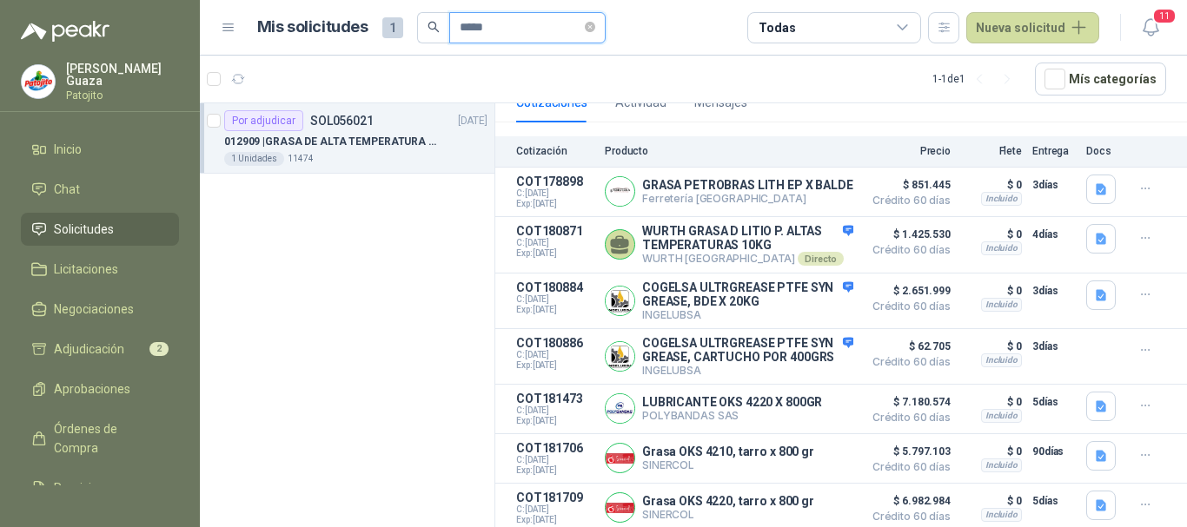
click at [581, 30] on input "*****" at bounding box center [521, 28] width 122 height 30
click at [595, 24] on icon "close-circle" at bounding box center [590, 27] width 10 height 10
click at [530, 24] on input "text" at bounding box center [521, 28] width 122 height 30
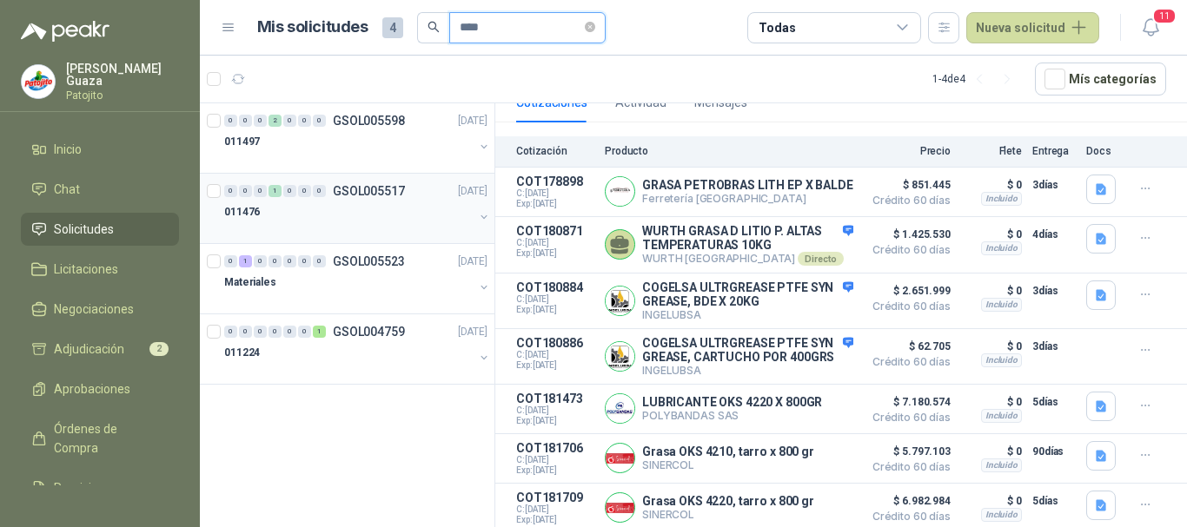
type input "****"
click at [382, 203] on div "011476" at bounding box center [348, 212] width 249 height 21
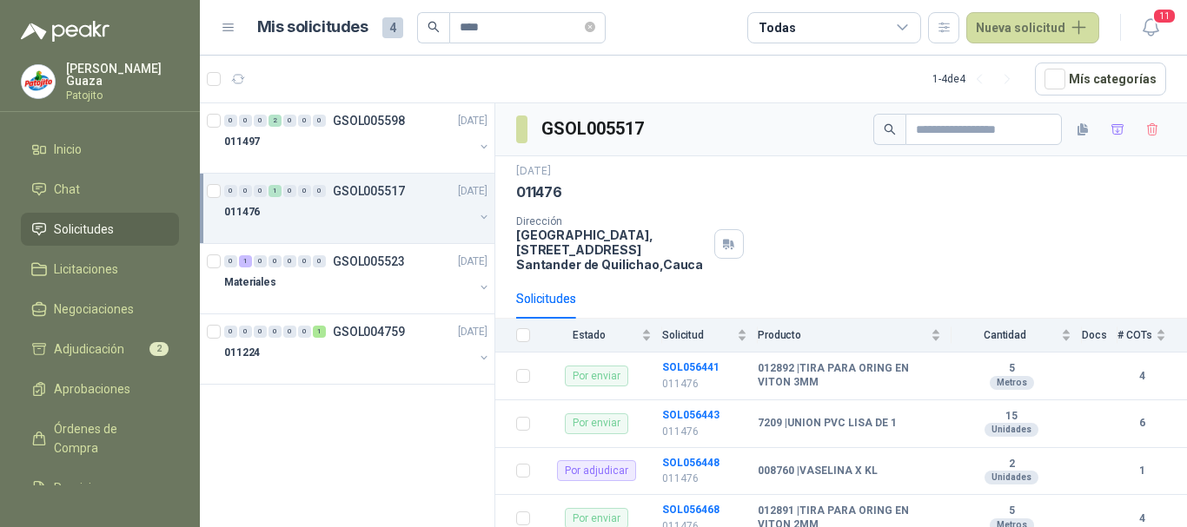
scroll to position [87, 0]
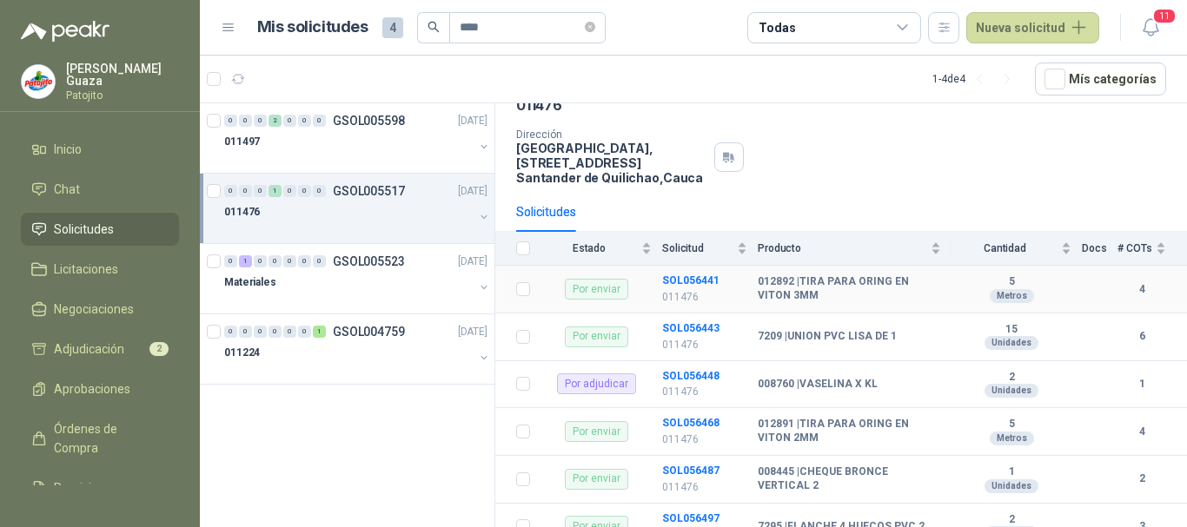
click at [676, 274] on td "SOL056441 011476" at bounding box center [710, 290] width 96 height 48
click at [679, 283] on b "SOL056441" at bounding box center [690, 281] width 57 height 12
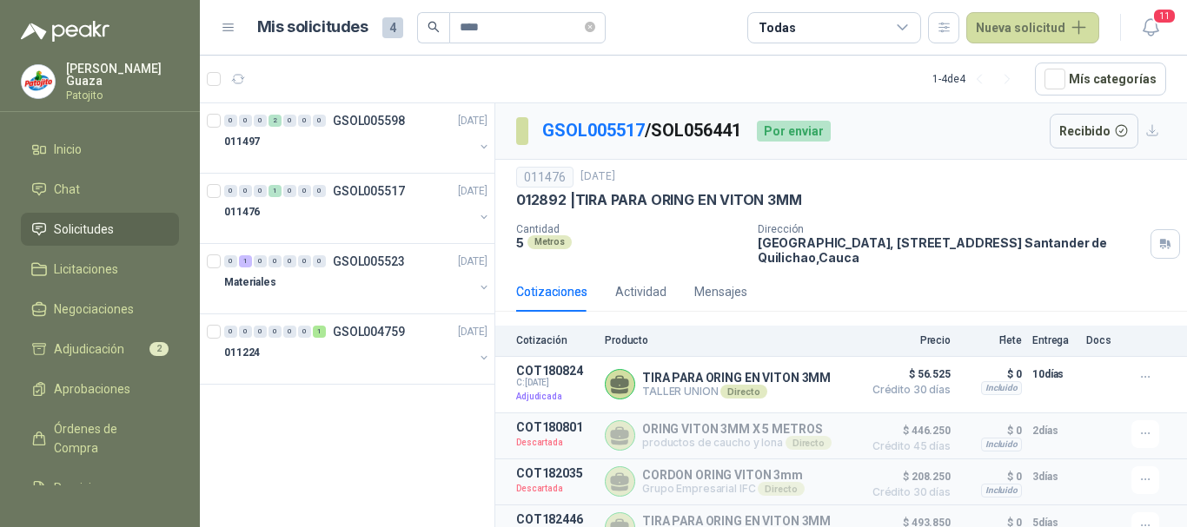
scroll to position [22, 0]
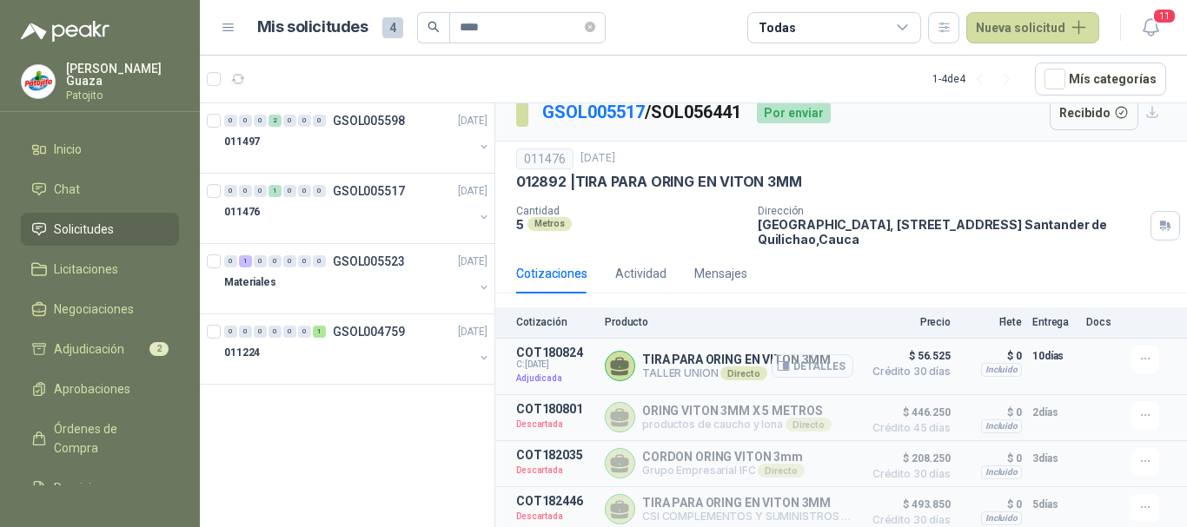
click at [823, 365] on button "Detalles" at bounding box center [812, 365] width 82 height 23
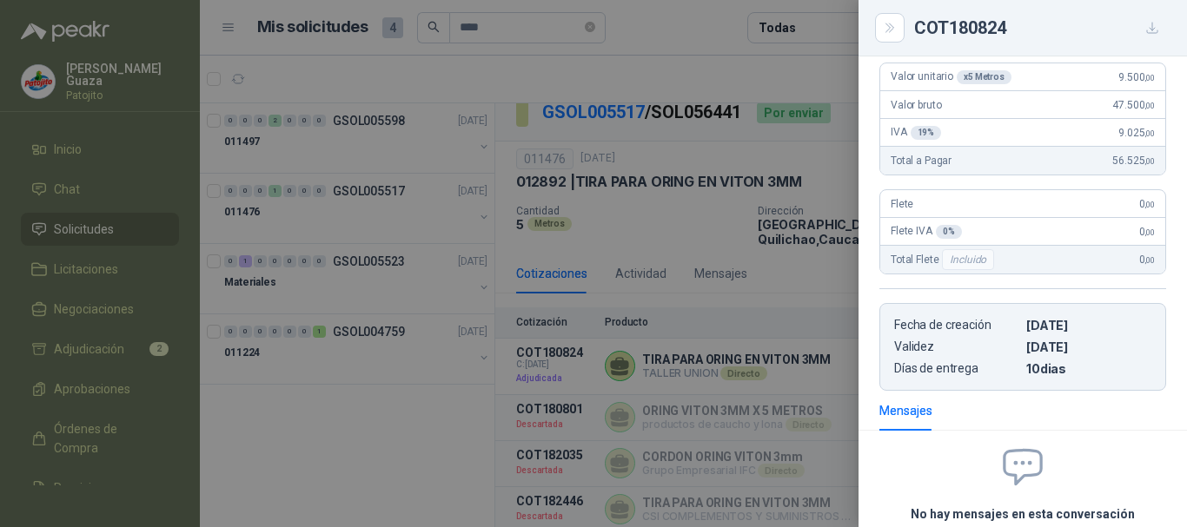
scroll to position [347, 0]
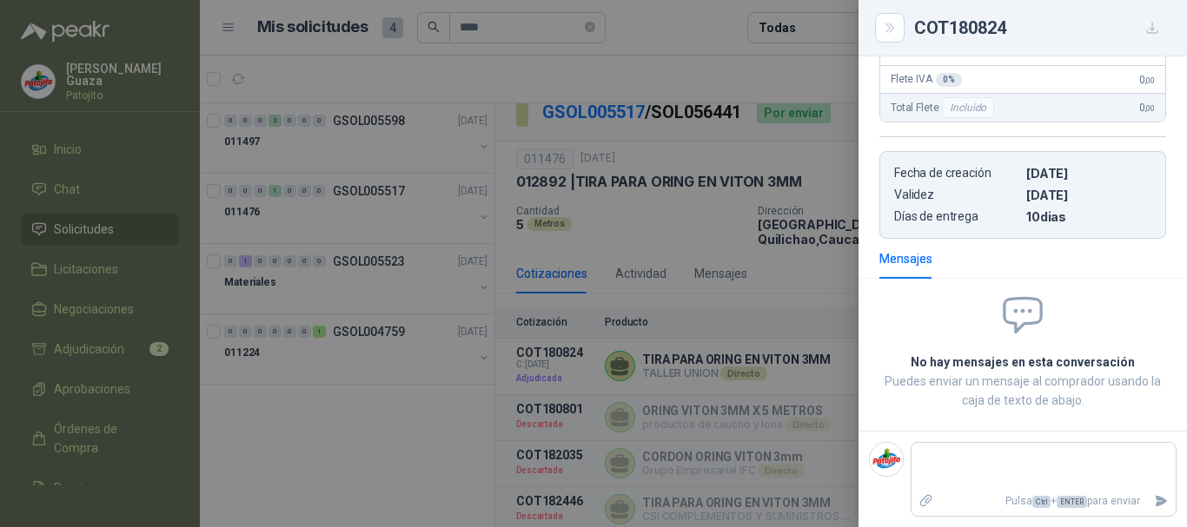
click at [722, 268] on div at bounding box center [593, 263] width 1187 height 527
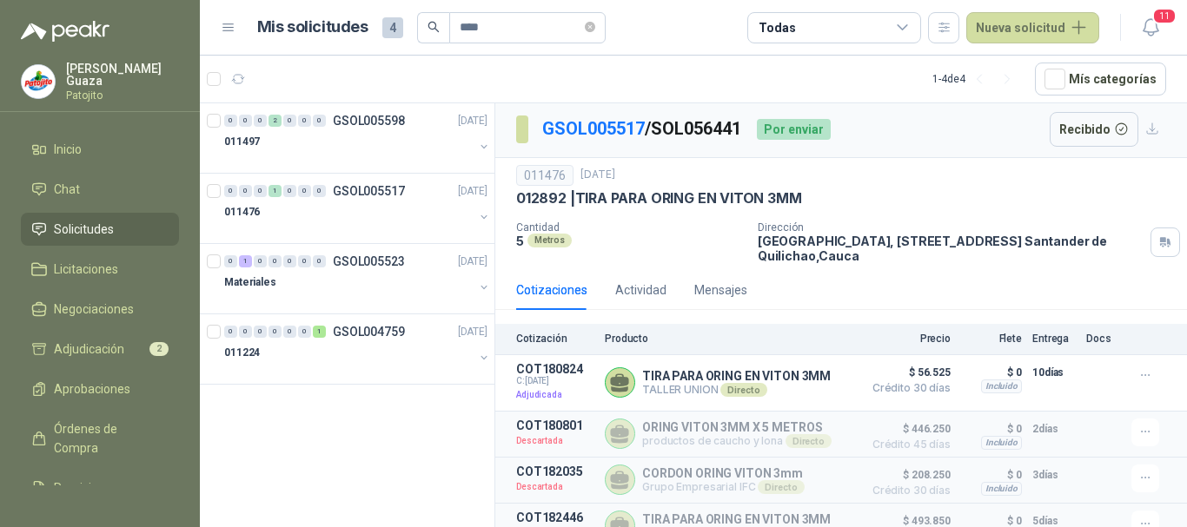
scroll to position [0, 0]
